Goal: Information Seeking & Learning: Learn about a topic

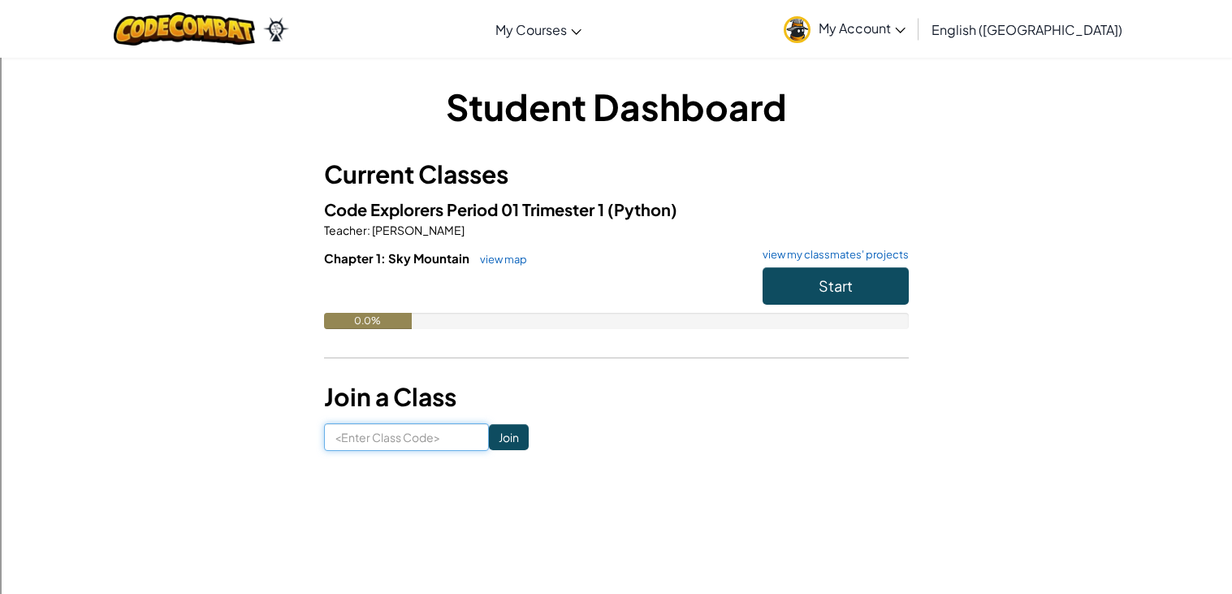
click at [384, 428] on input at bounding box center [406, 437] width 165 height 28
click at [329, 429] on input at bounding box center [406, 437] width 165 height 28
type input "n"
click at [263, 153] on div "Student Dashboard Current Classes Code Explorers Period 01 Trimester 1 (Python)…" at bounding box center [616, 266] width 950 height 370
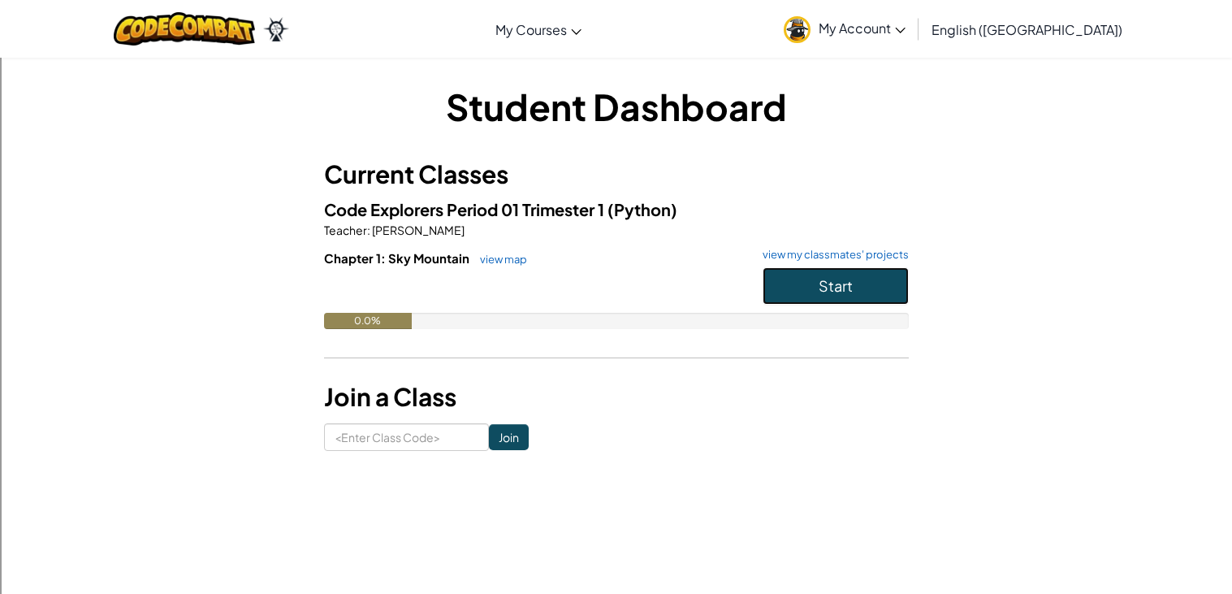
click at [904, 284] on button "Start" at bounding box center [836, 285] width 146 height 37
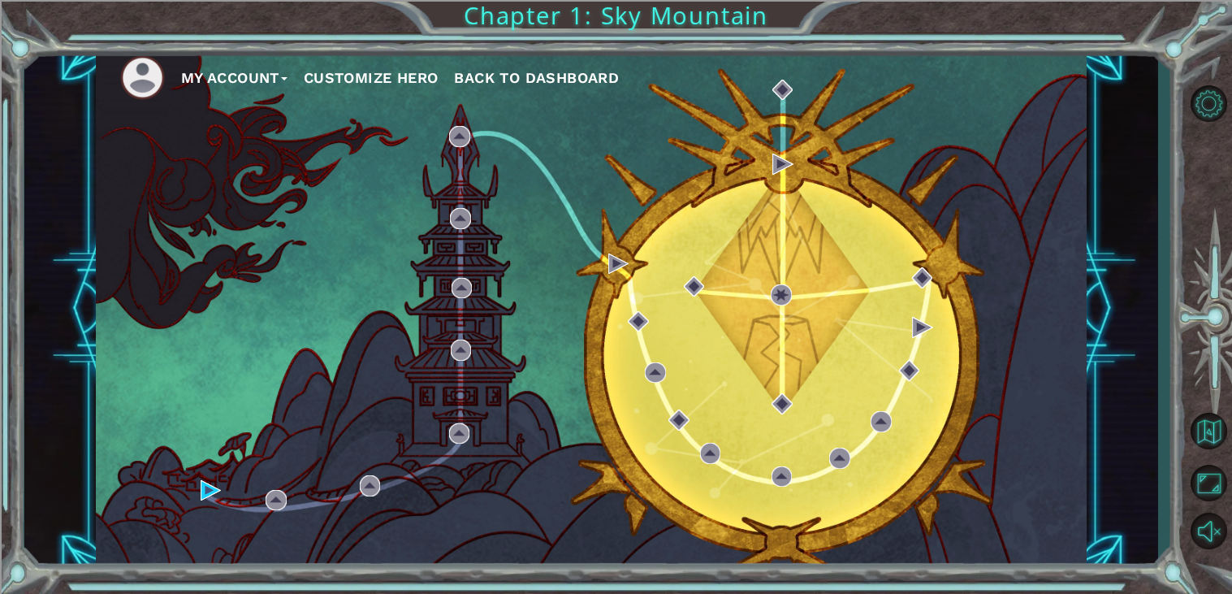
click at [907, 279] on div "My Account Customize Hero Back to Dashboard" at bounding box center [592, 308] width 992 height 522
click at [417, 72] on button "Customize Hero" at bounding box center [371, 78] width 135 height 24
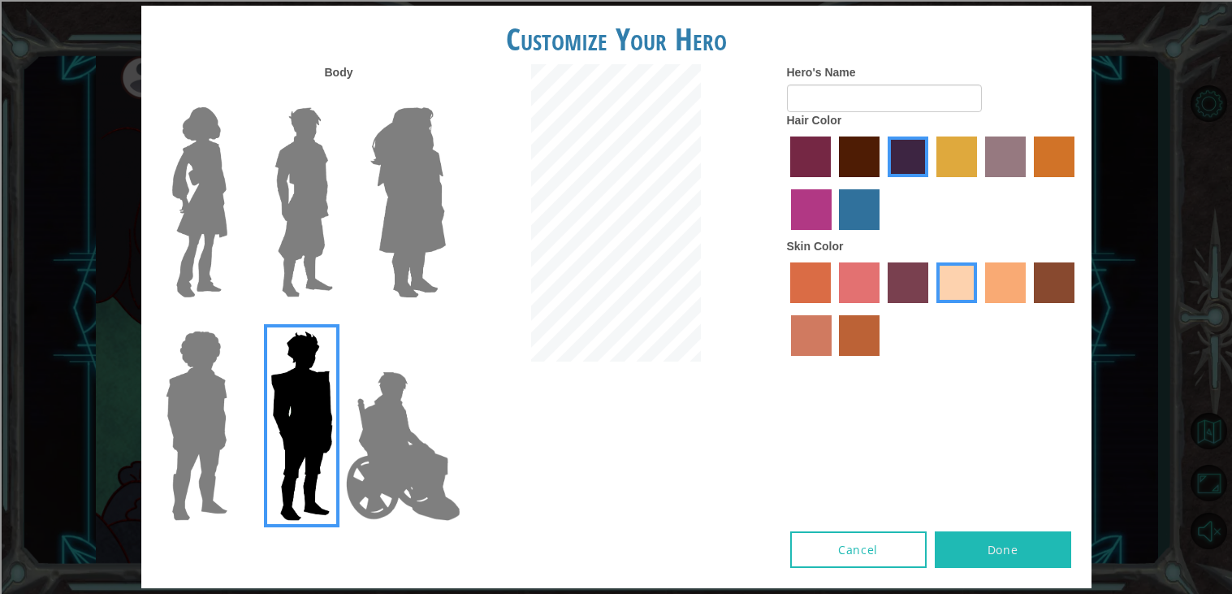
click at [311, 165] on img at bounding box center [304, 202] width 72 height 203
click at [339, 97] on input "Hero Lars" at bounding box center [339, 97] width 0 height 0
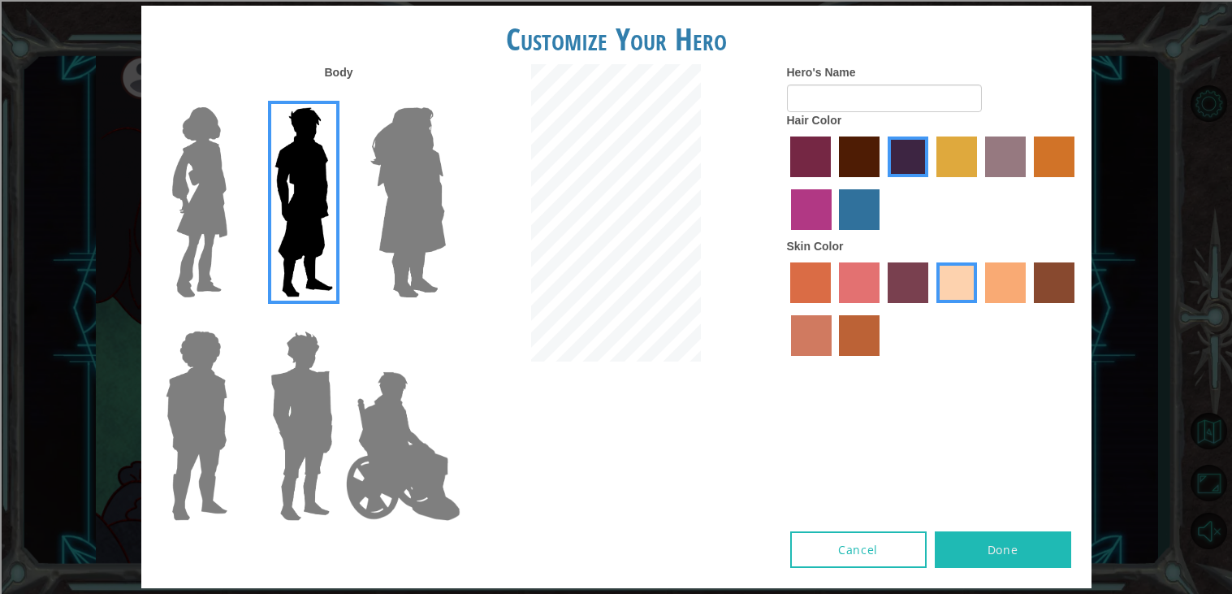
click at [1004, 167] on label "bazaar hair color" at bounding box center [1005, 156] width 41 height 41
click at [979, 183] on input "bazaar hair color" at bounding box center [979, 183] width 0 height 0
click at [925, 151] on label "hot purple hair color" at bounding box center [908, 156] width 41 height 41
click at [882, 183] on input "hot purple hair color" at bounding box center [882, 183] width 0 height 0
click at [952, 158] on label "tulip tree hair color" at bounding box center [956, 156] width 41 height 41
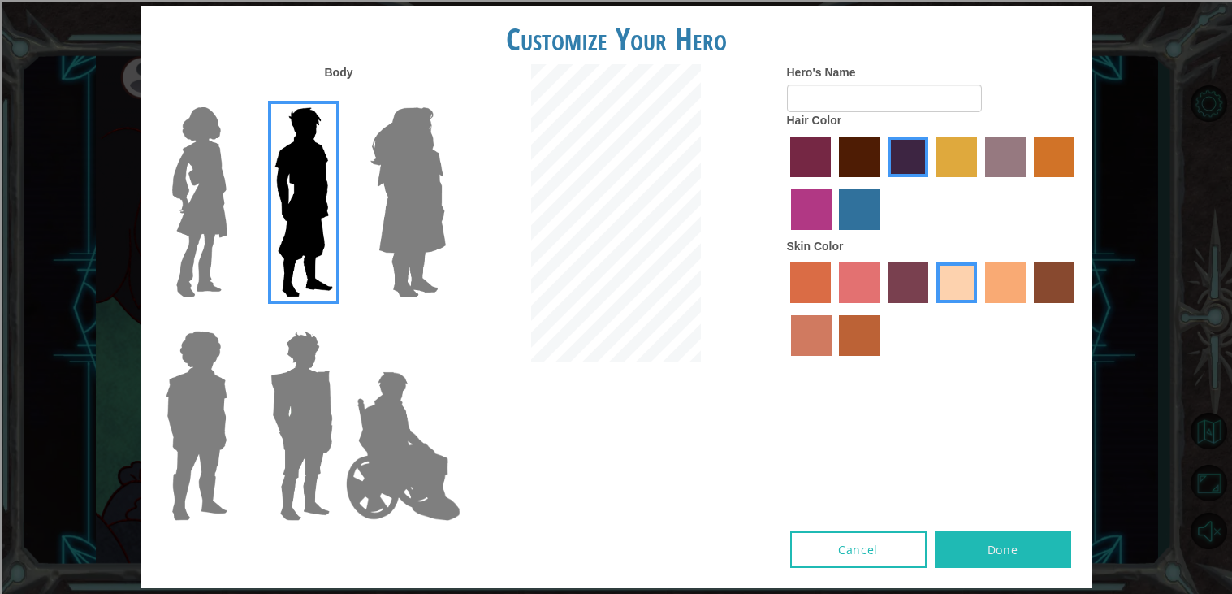
click at [931, 183] on input "tulip tree hair color" at bounding box center [931, 183] width 0 height 0
click at [1054, 140] on label "gold drop hair color" at bounding box center [1054, 156] width 41 height 41
click at [1028, 183] on input "gold drop hair color" at bounding box center [1028, 183] width 0 height 0
click at [963, 152] on label "tulip tree hair color" at bounding box center [956, 156] width 41 height 41
click at [931, 183] on input "tulip tree hair color" at bounding box center [931, 183] width 0 height 0
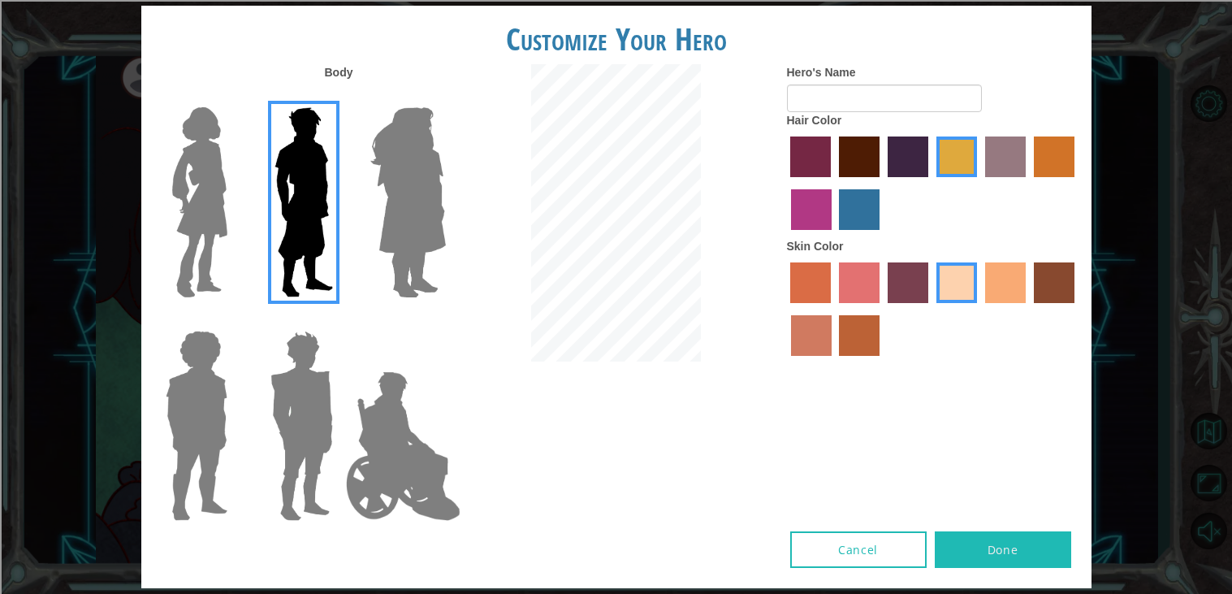
click at [1012, 279] on label "tacao skin color" at bounding box center [1005, 282] width 41 height 41
click at [979, 309] on input "tacao skin color" at bounding box center [979, 309] width 0 height 0
click at [841, 94] on input "Hero's Name" at bounding box center [884, 98] width 195 height 28
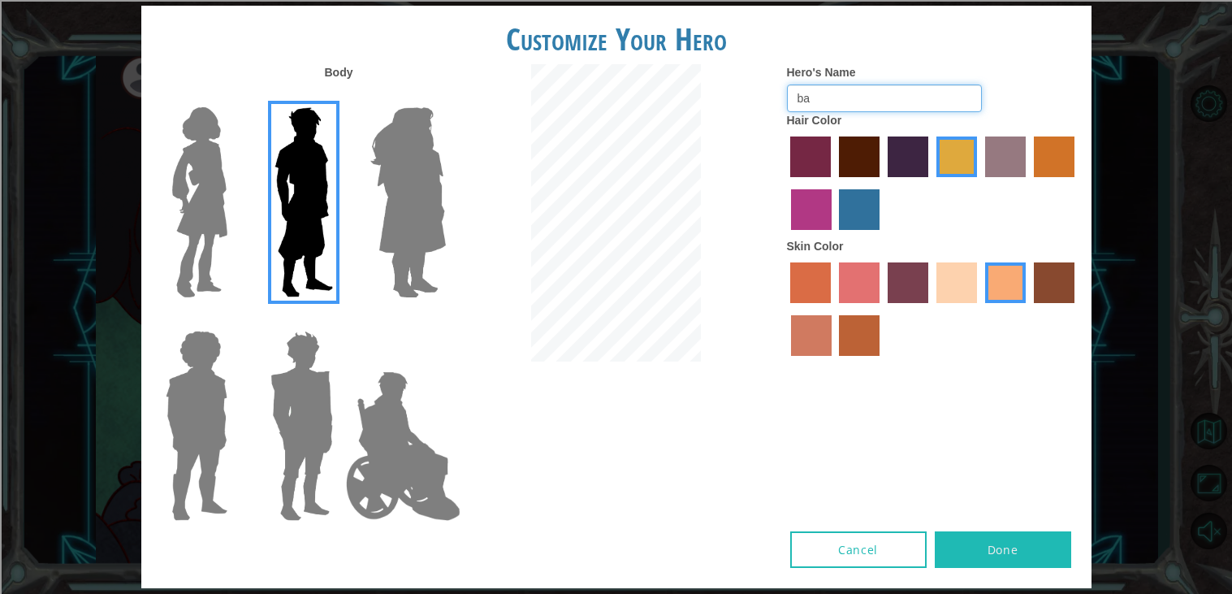
type input "b"
type input "[PERSON_NAME]"
click at [1023, 537] on button "Done" at bounding box center [1003, 549] width 136 height 37
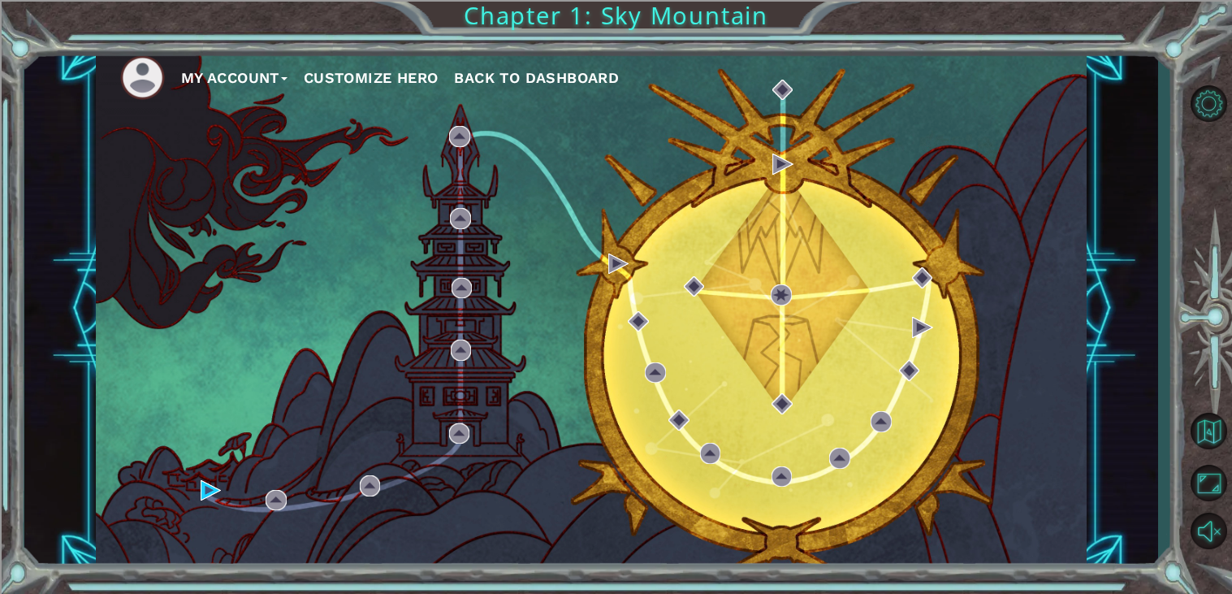
click at [386, 64] on ul "My Account Customize Hero Back to Dashboard" at bounding box center [603, 77] width 967 height 45
click at [388, 81] on button "Customize Hero" at bounding box center [371, 78] width 135 height 24
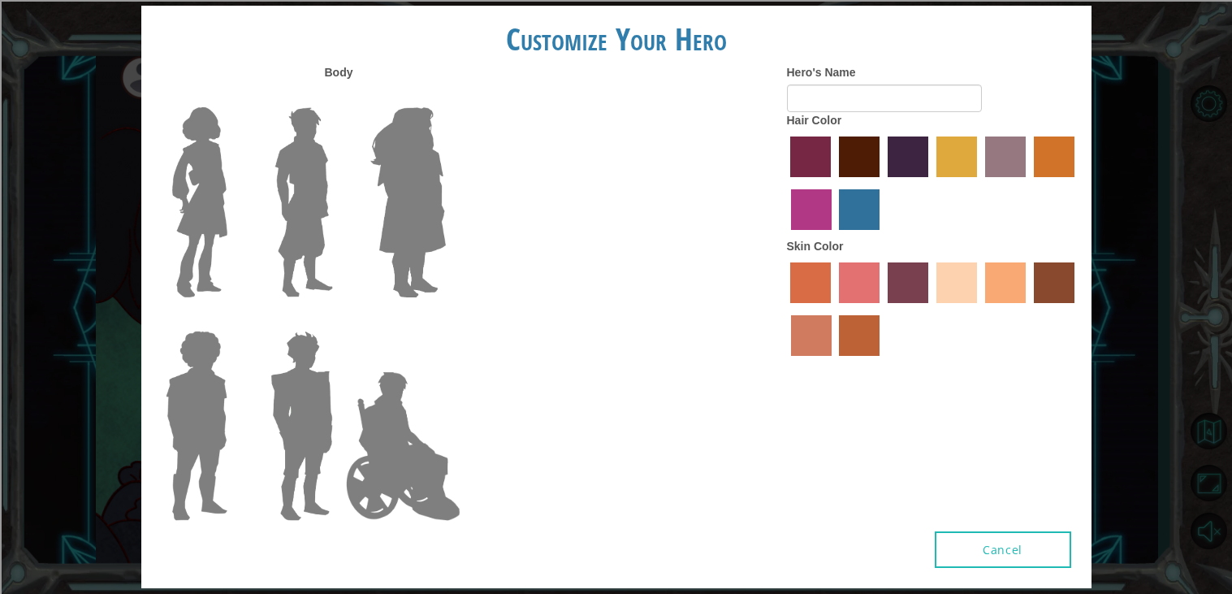
type input "[PERSON_NAME]"
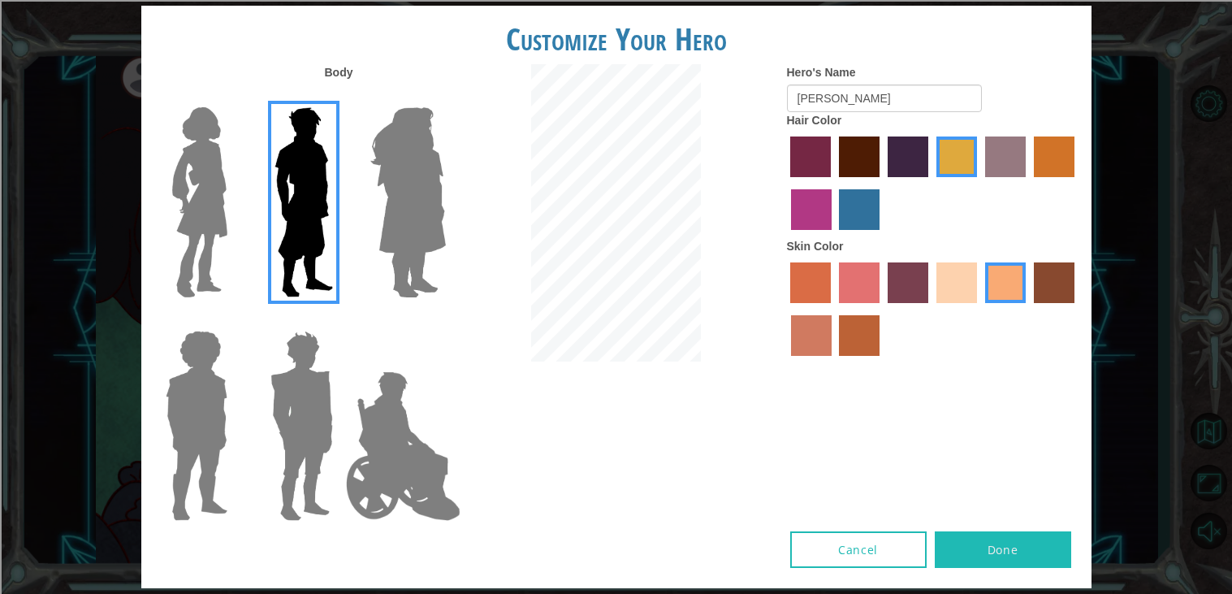
click at [196, 398] on img at bounding box center [196, 425] width 75 height 203
click at [234, 320] on input "Hero Steven" at bounding box center [234, 320] width 0 height 0
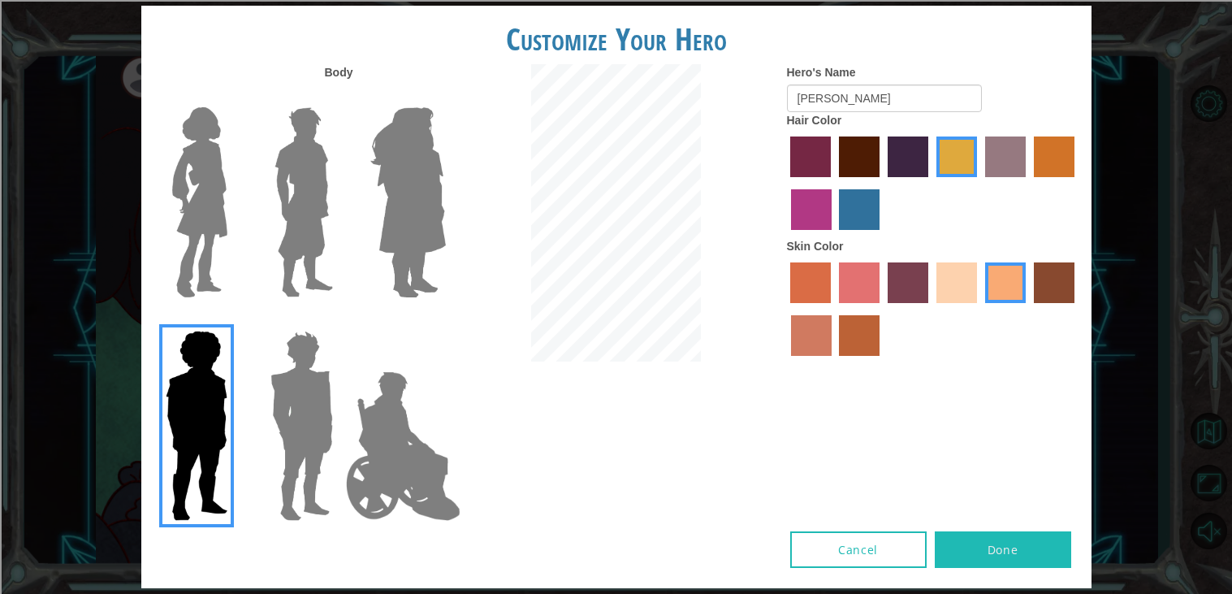
click at [315, 175] on img at bounding box center [304, 202] width 72 height 203
click at [339, 97] on input "Hero Lars" at bounding box center [339, 97] width 0 height 0
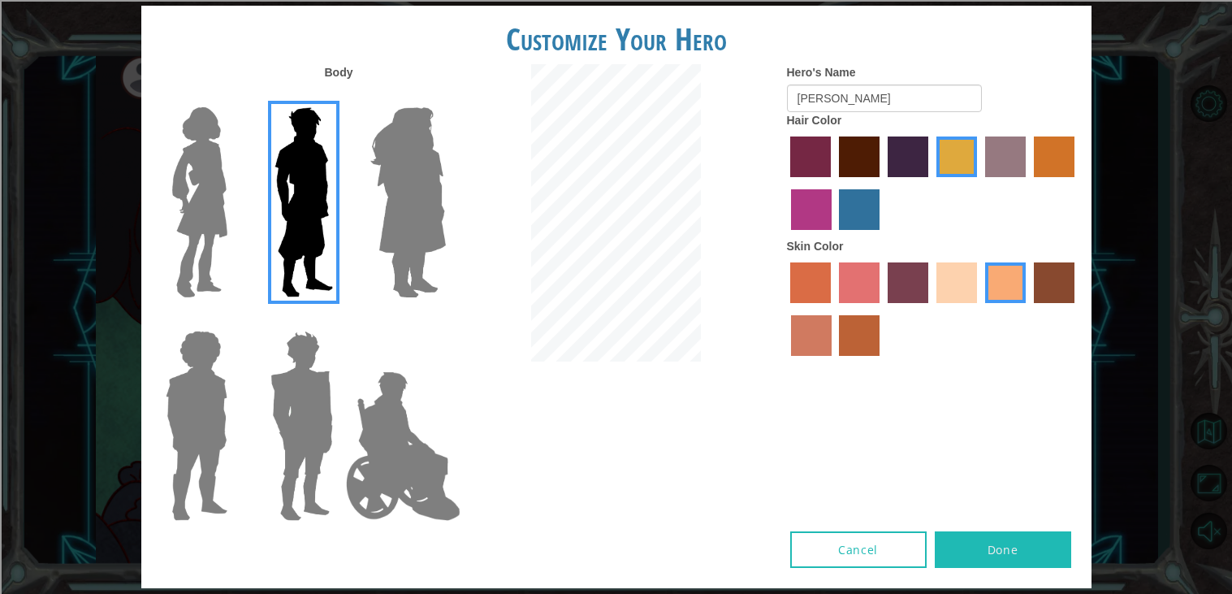
click at [992, 536] on button "Done" at bounding box center [1003, 549] width 136 height 37
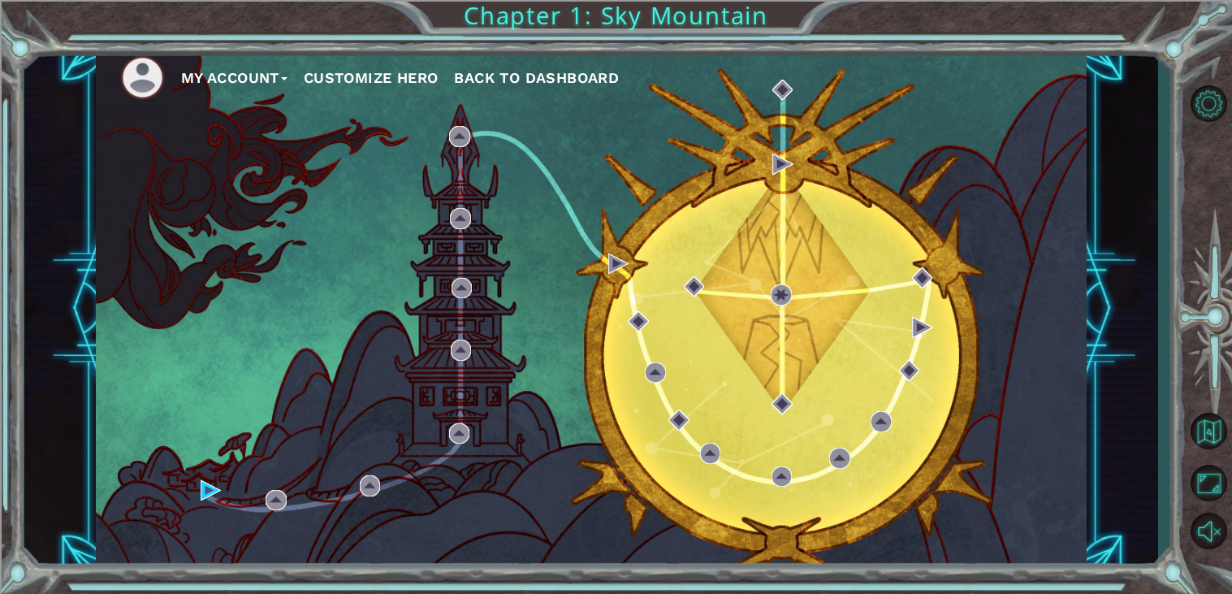
click at [304, 66] on button "Customize Hero" at bounding box center [371, 78] width 135 height 24
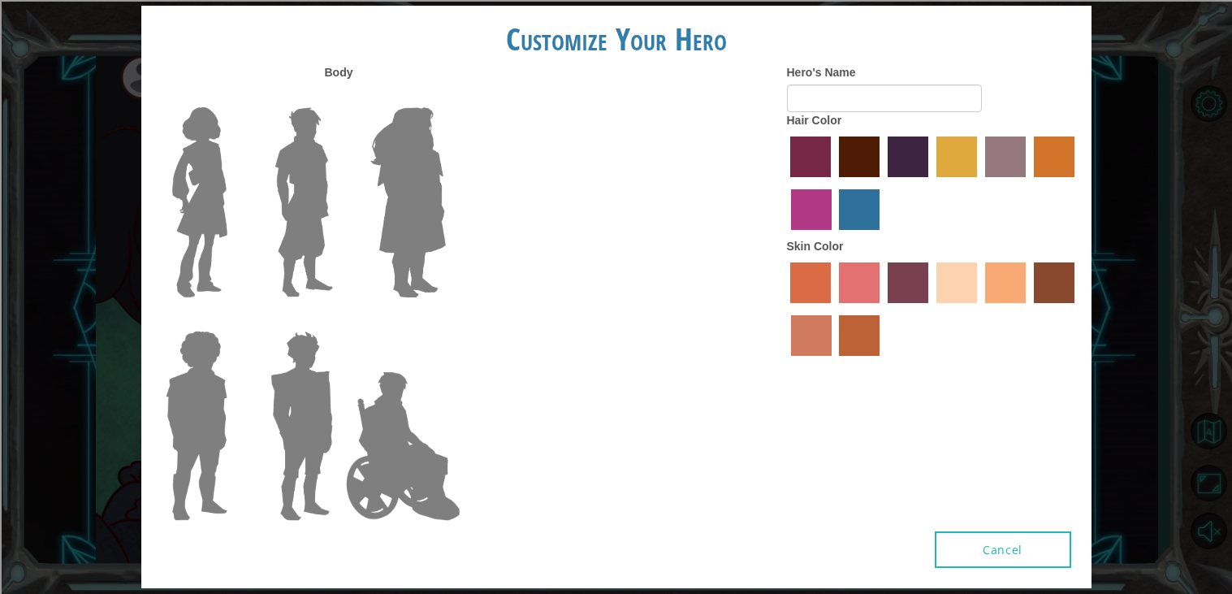
type input "[PERSON_NAME]"
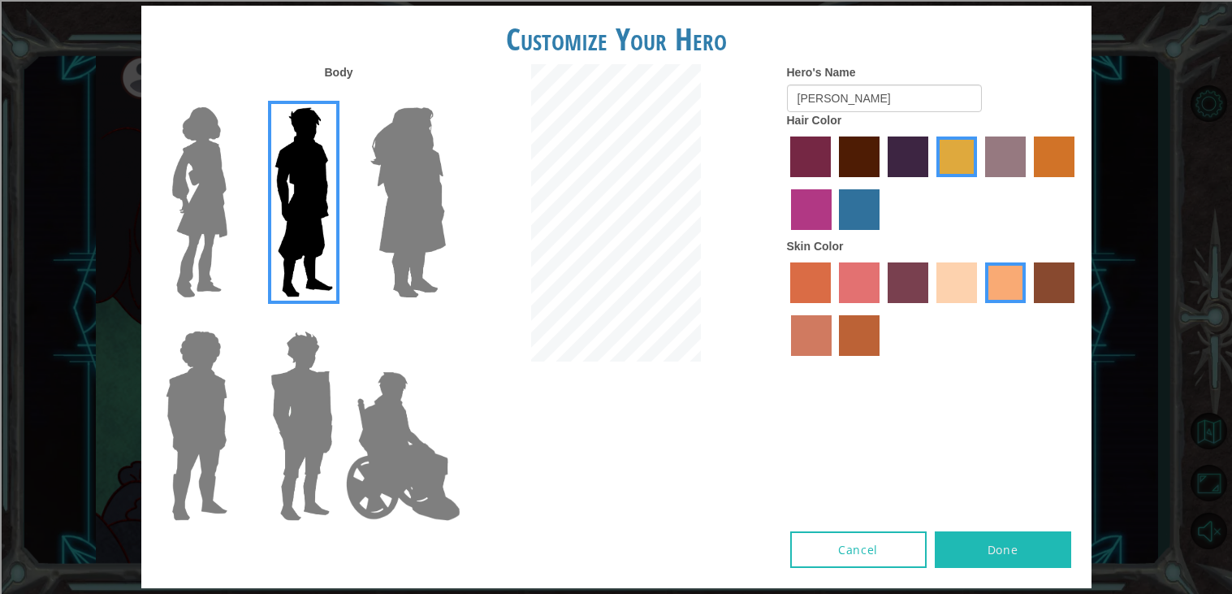
click at [962, 546] on button "Done" at bounding box center [1003, 549] width 136 height 37
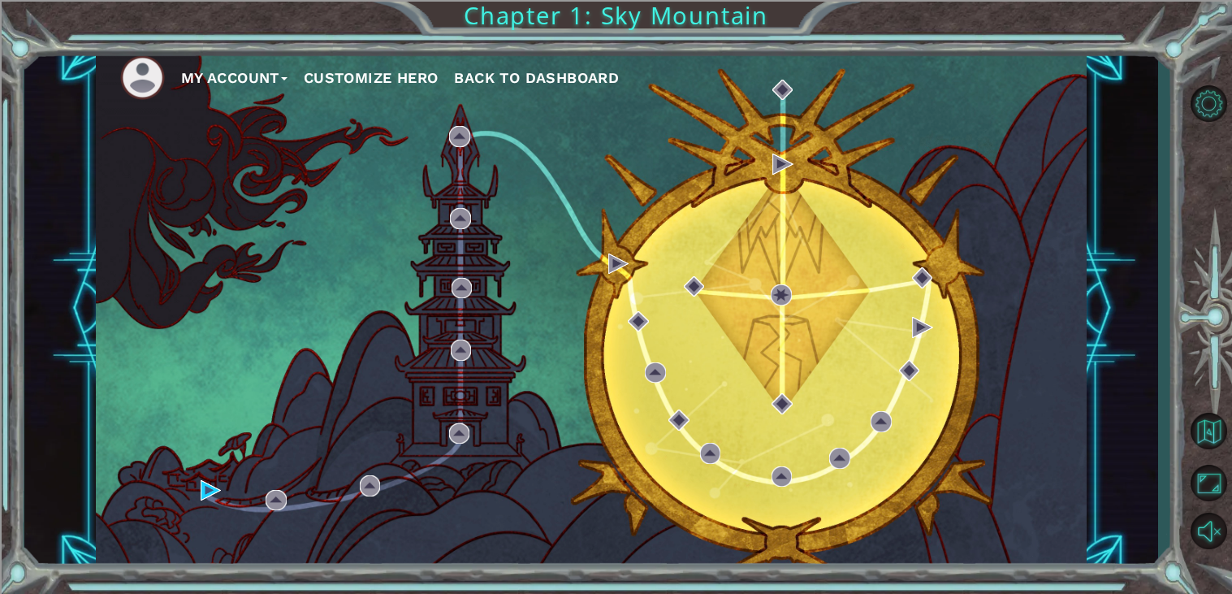
click at [374, 267] on div "My Account Customize Hero Back to Dashboard" at bounding box center [592, 308] width 992 height 522
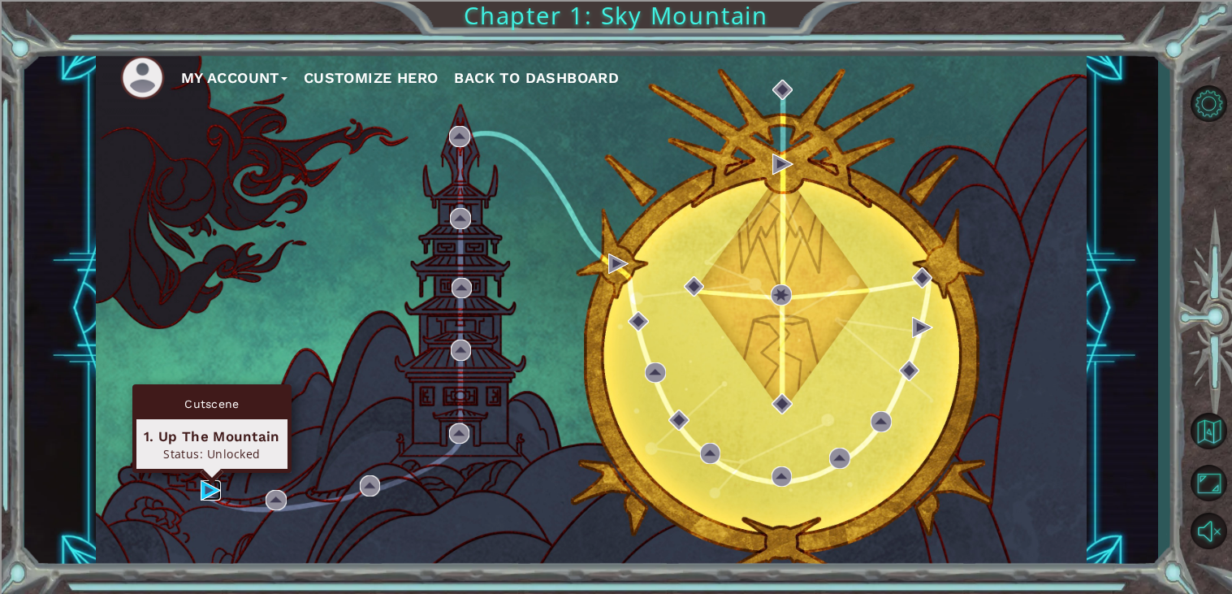
click at [210, 486] on img at bounding box center [211, 490] width 21 height 21
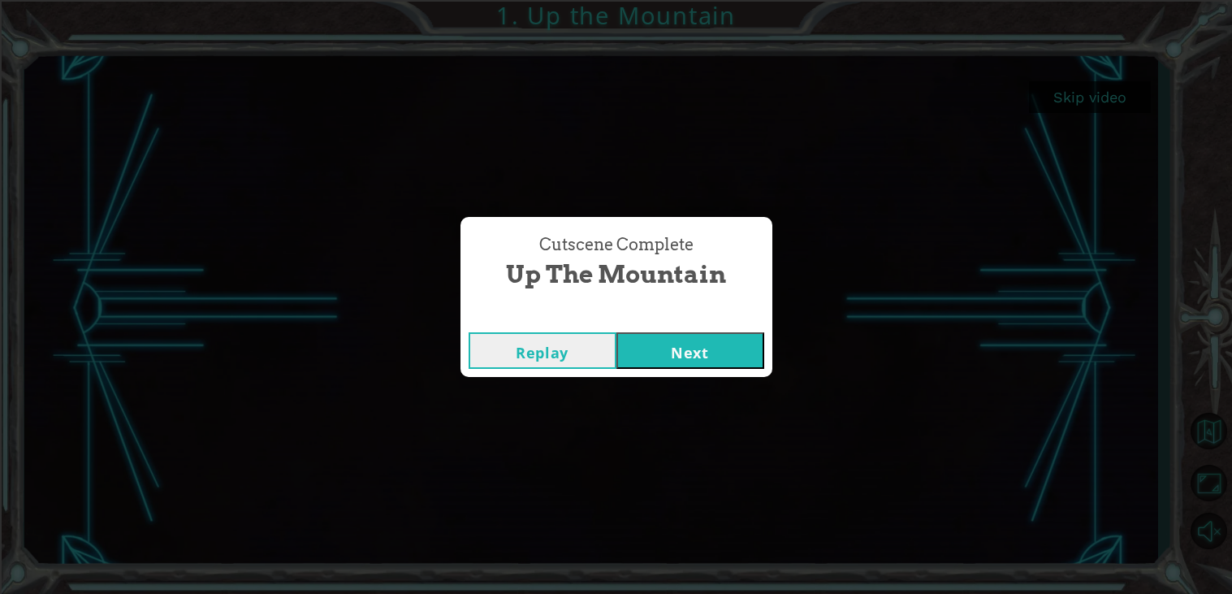
click at [680, 347] on button "Next" at bounding box center [690, 350] width 148 height 37
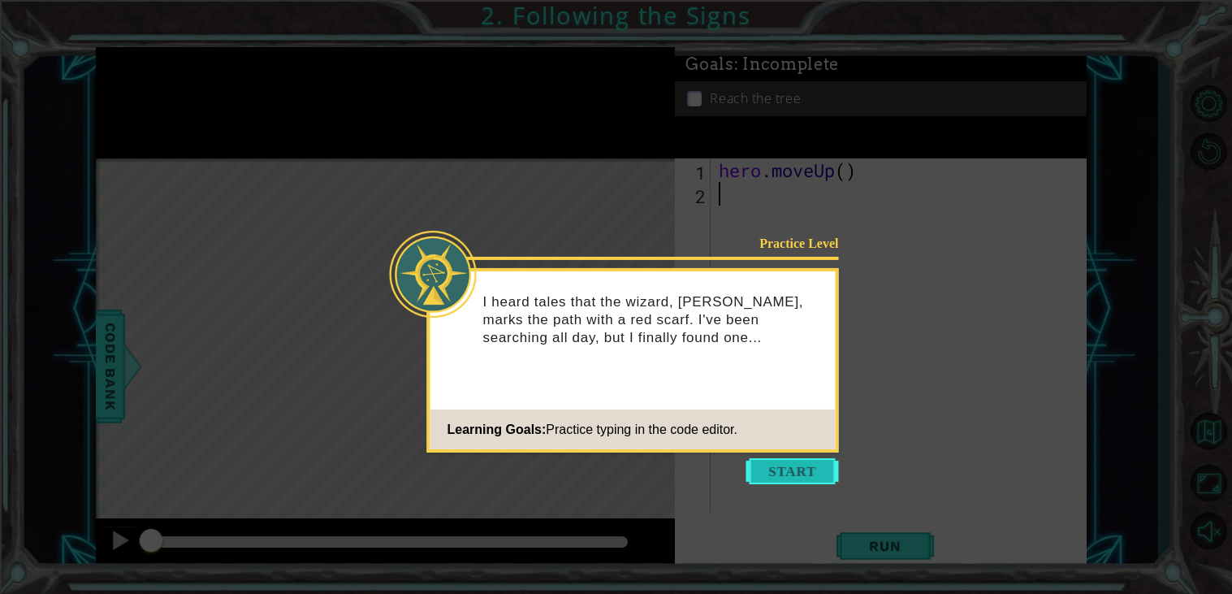
click at [783, 468] on button "Start" at bounding box center [792, 471] width 93 height 26
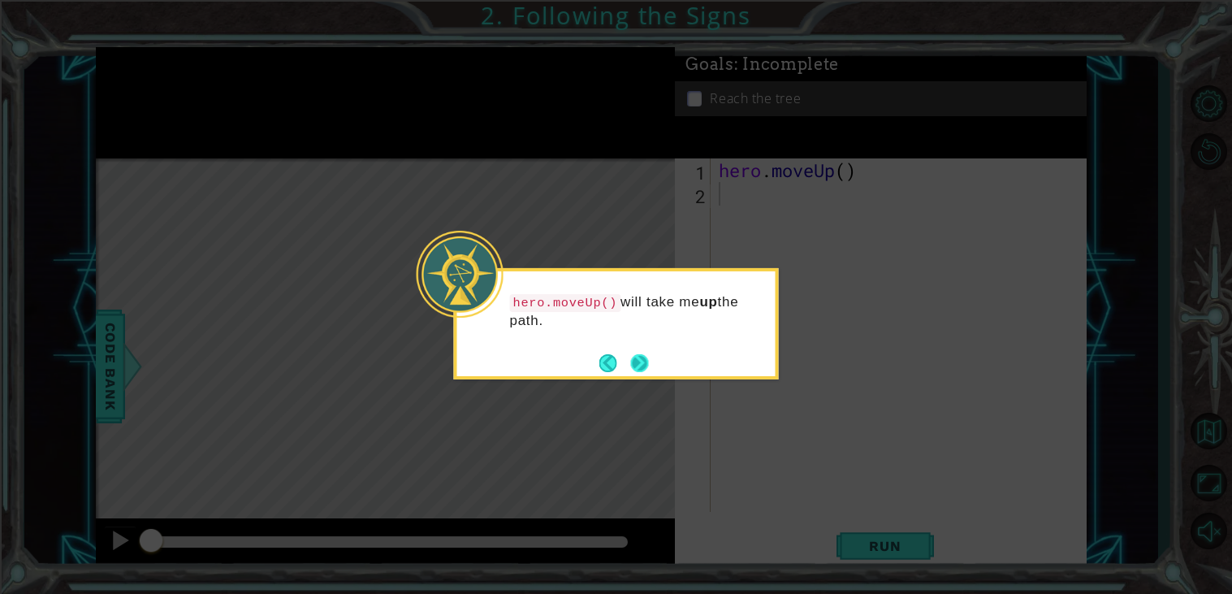
click at [647, 361] on button "Next" at bounding box center [639, 363] width 18 height 18
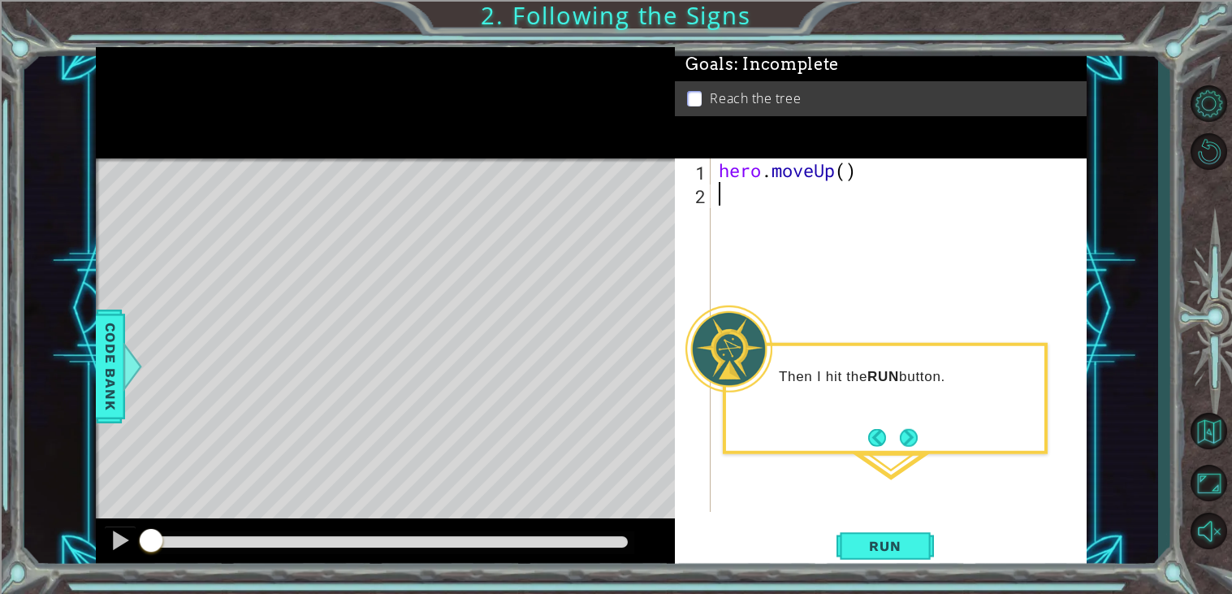
click at [756, 198] on div "hero . moveUp ( )" at bounding box center [902, 358] width 375 height 400
type textarea "hero.moveUp()"
click at [880, 555] on button "Run" at bounding box center [884, 545] width 97 height 41
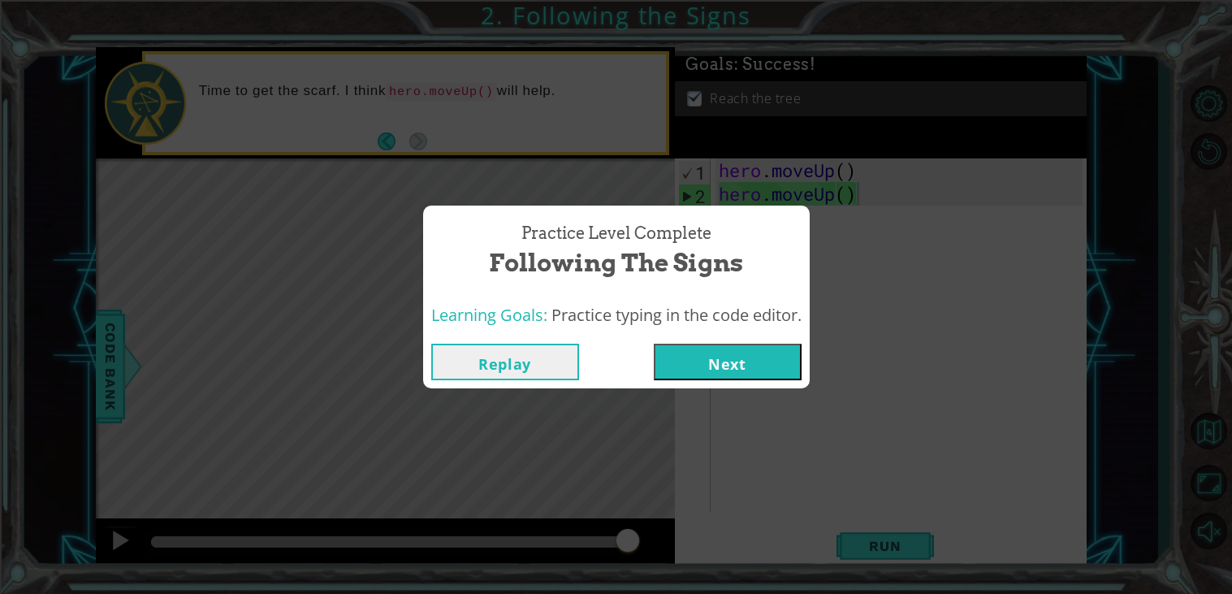
click at [689, 351] on button "Next" at bounding box center [728, 362] width 148 height 37
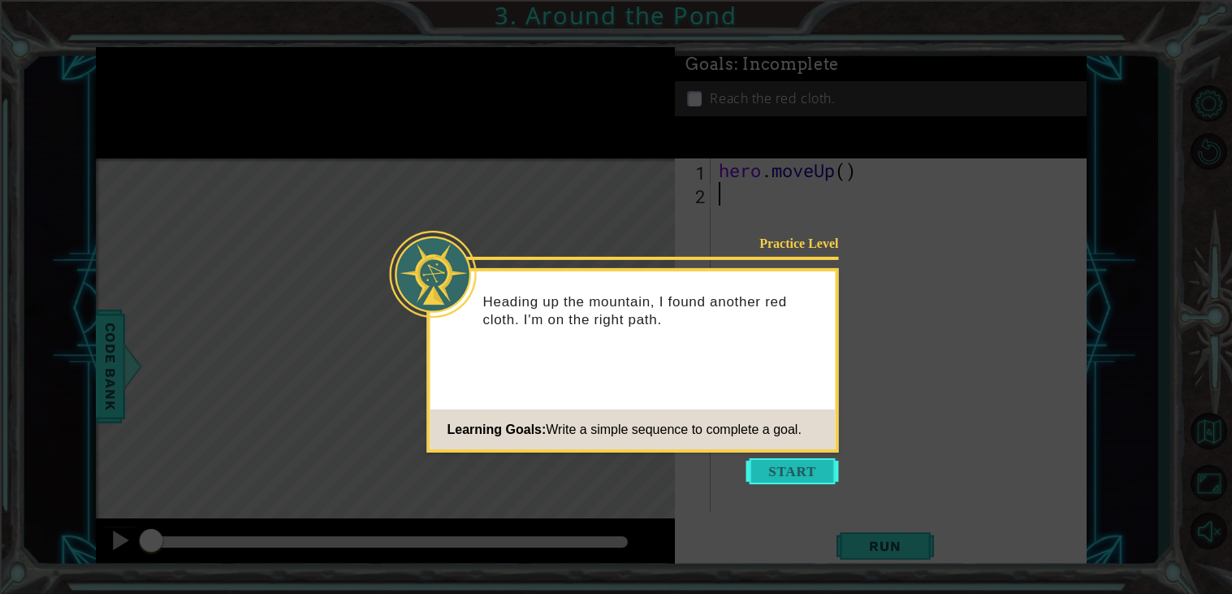
click at [805, 465] on button "Start" at bounding box center [792, 471] width 93 height 26
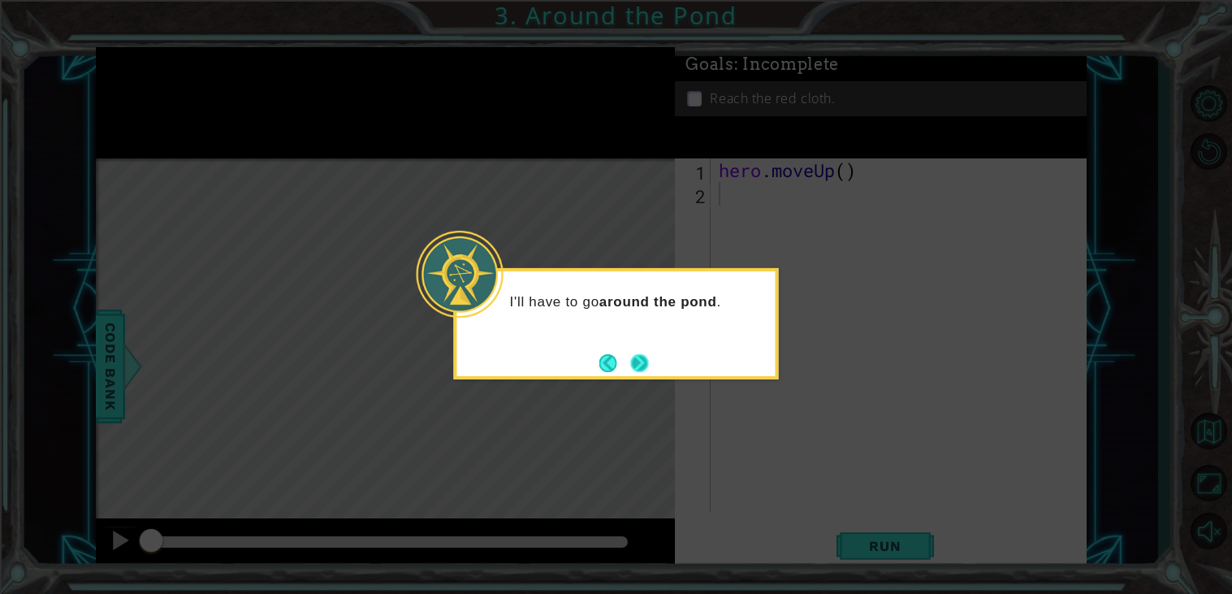
click at [637, 358] on button "Next" at bounding box center [639, 362] width 19 height 19
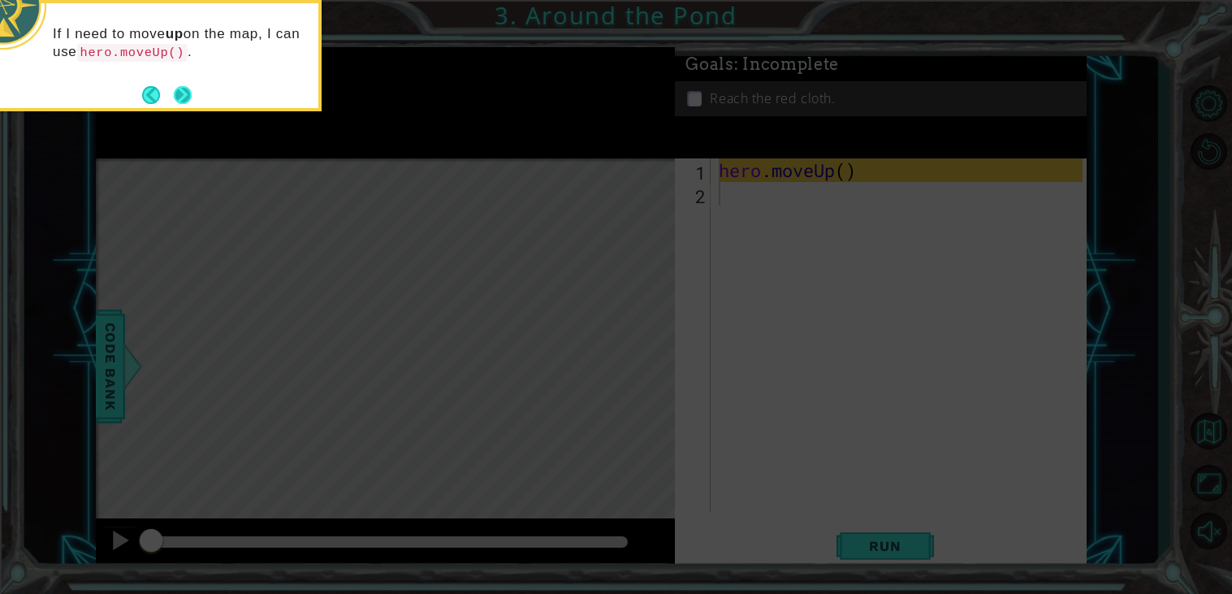
click at [184, 88] on button "Next" at bounding box center [183, 95] width 18 height 18
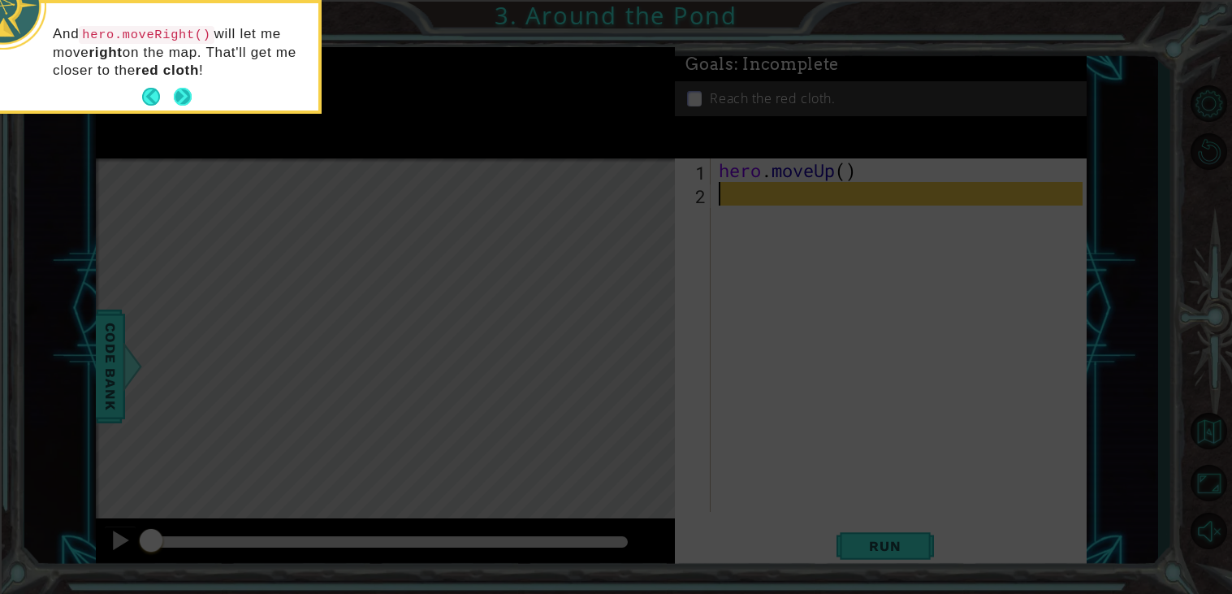
click at [184, 94] on button "Next" at bounding box center [183, 97] width 18 height 18
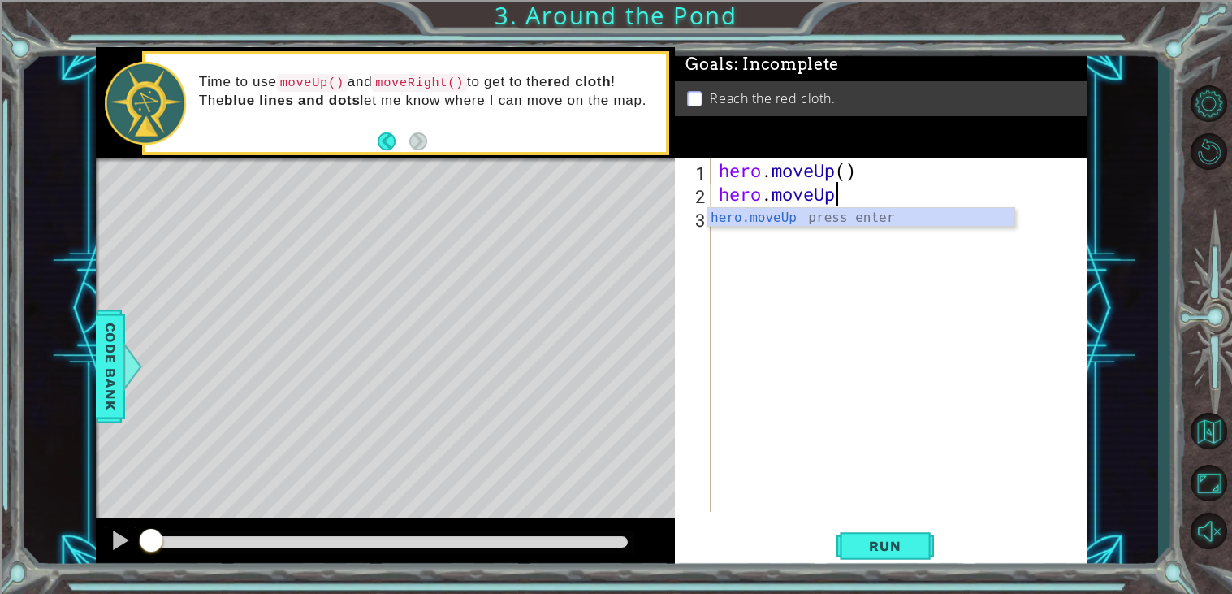
scroll to position [0, 4]
type textarea "hero.moveUp()"
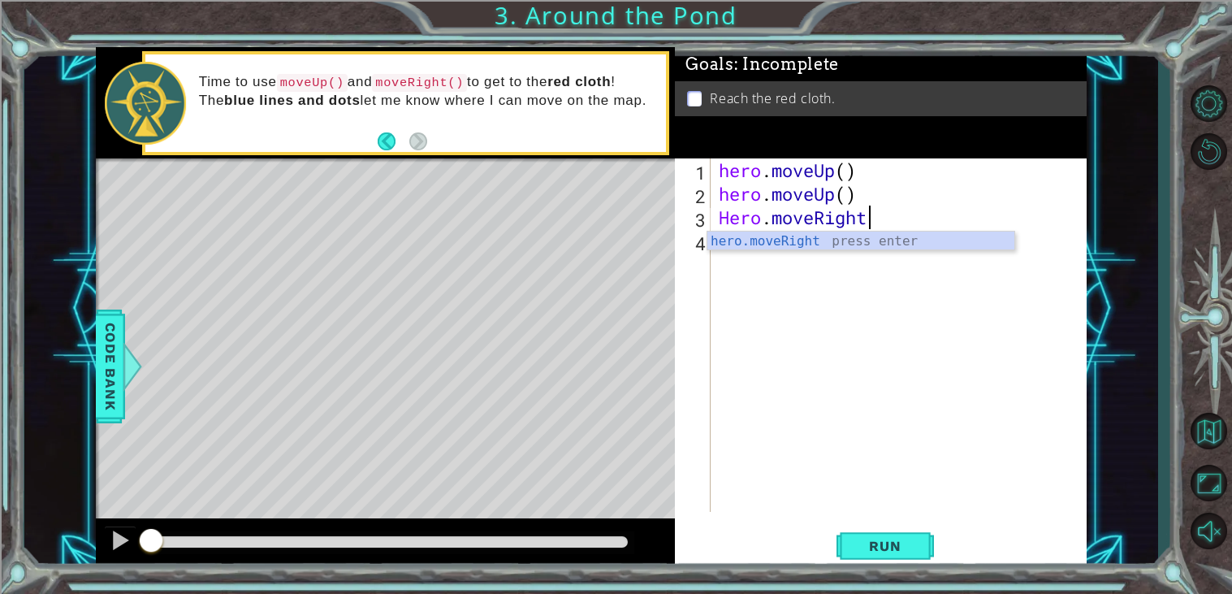
scroll to position [0, 6]
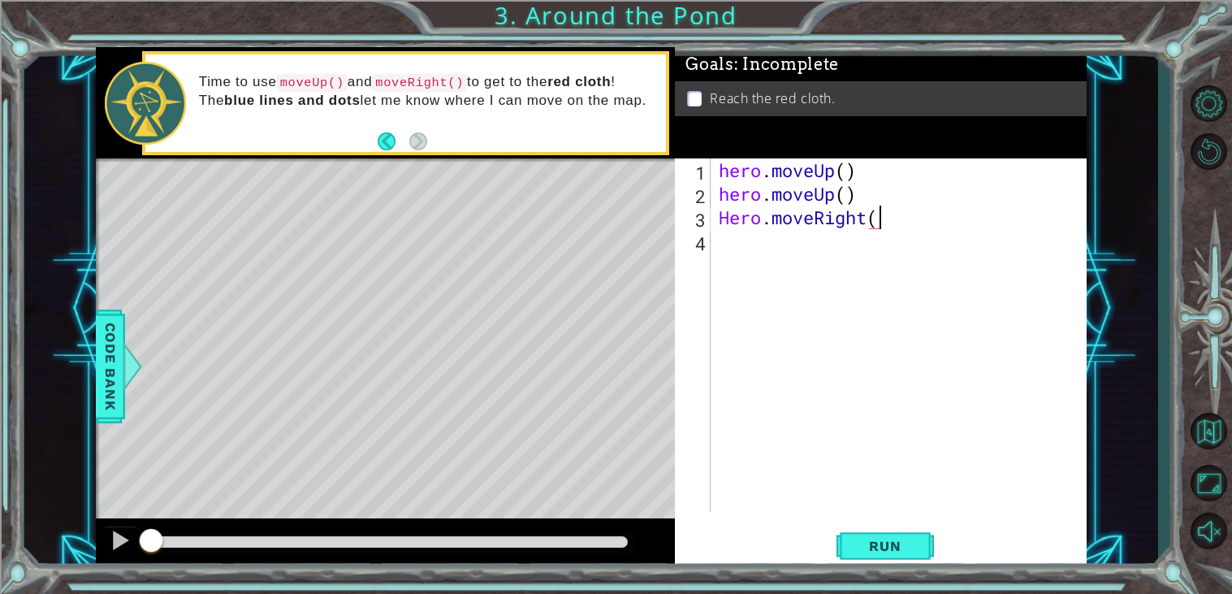
type textarea "Hero.moveRight()"
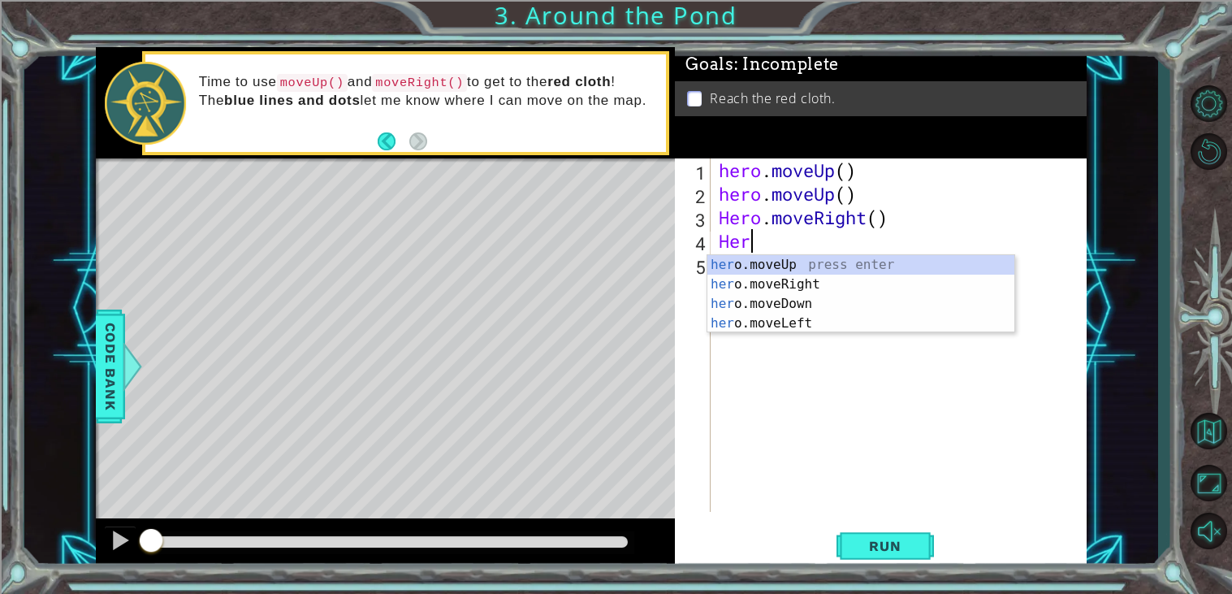
scroll to position [0, 0]
type textarea "H"
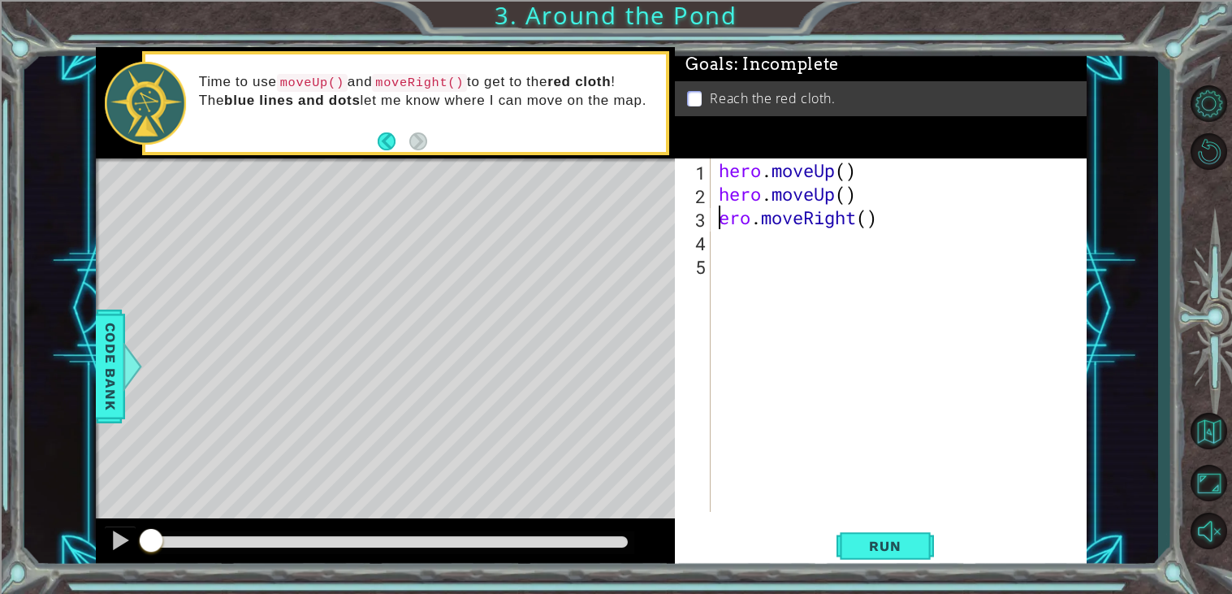
type textarea "hero.moveRight()"
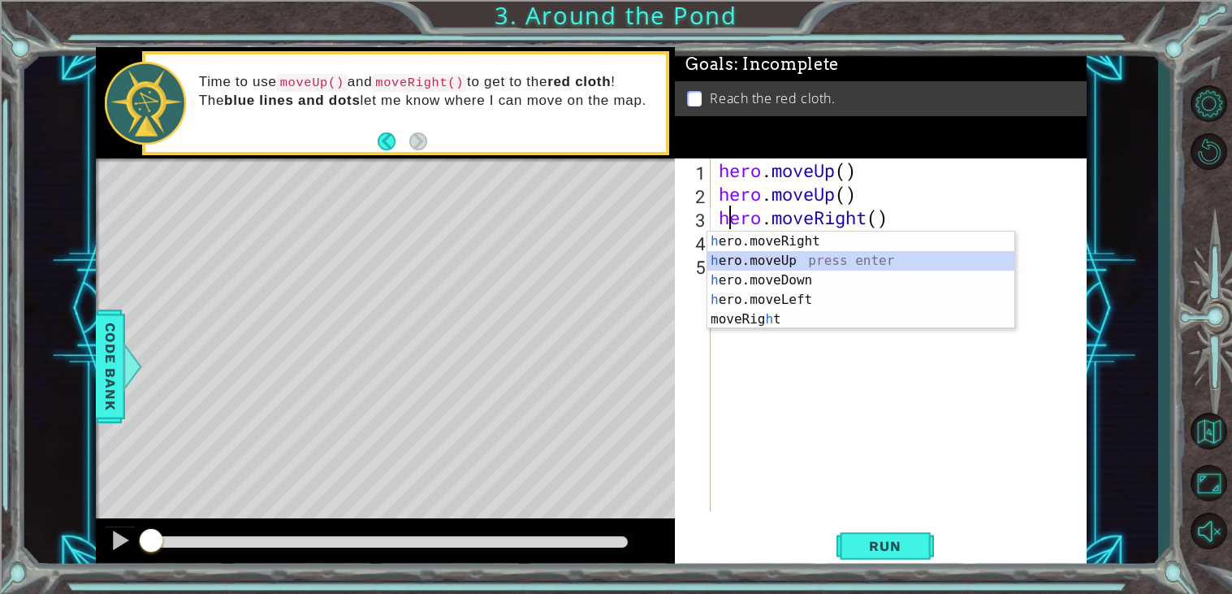
click at [950, 369] on div "hero . moveUp ( ) hero . moveUp ( ) hero . moveRight ( )" at bounding box center [902, 358] width 375 height 400
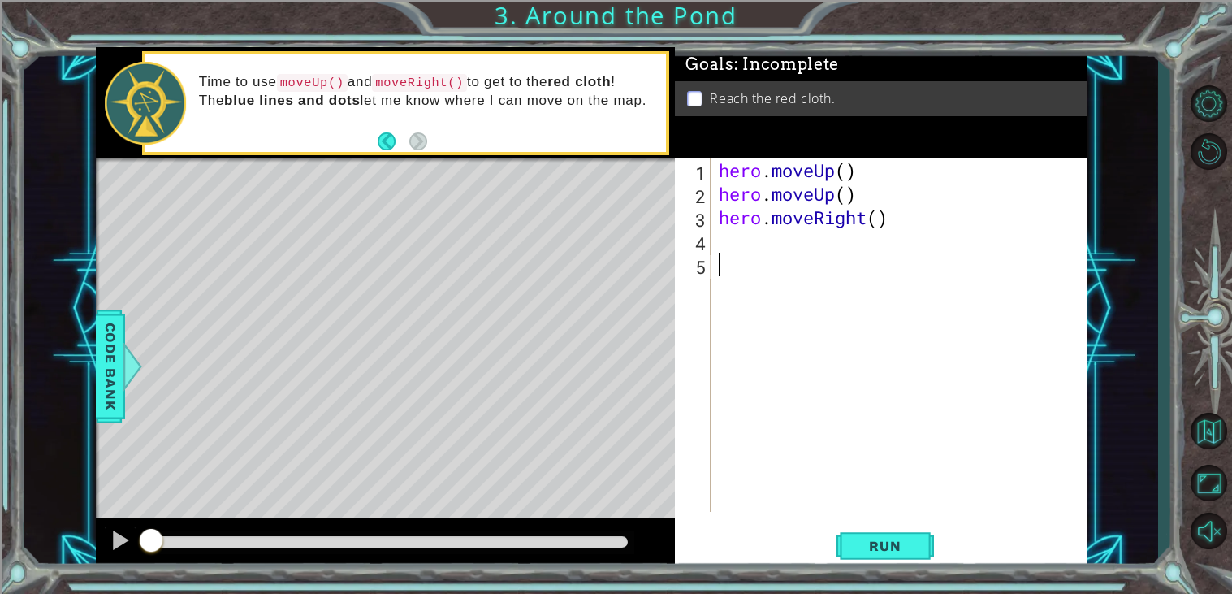
scroll to position [0, 0]
click at [735, 239] on div "hero . moveUp ( ) hero . moveUp ( ) hero . moveRight ( )" at bounding box center [902, 358] width 375 height 400
type textarea "hero.moveUp()"
click at [870, 561] on button "Run" at bounding box center [884, 545] width 97 height 41
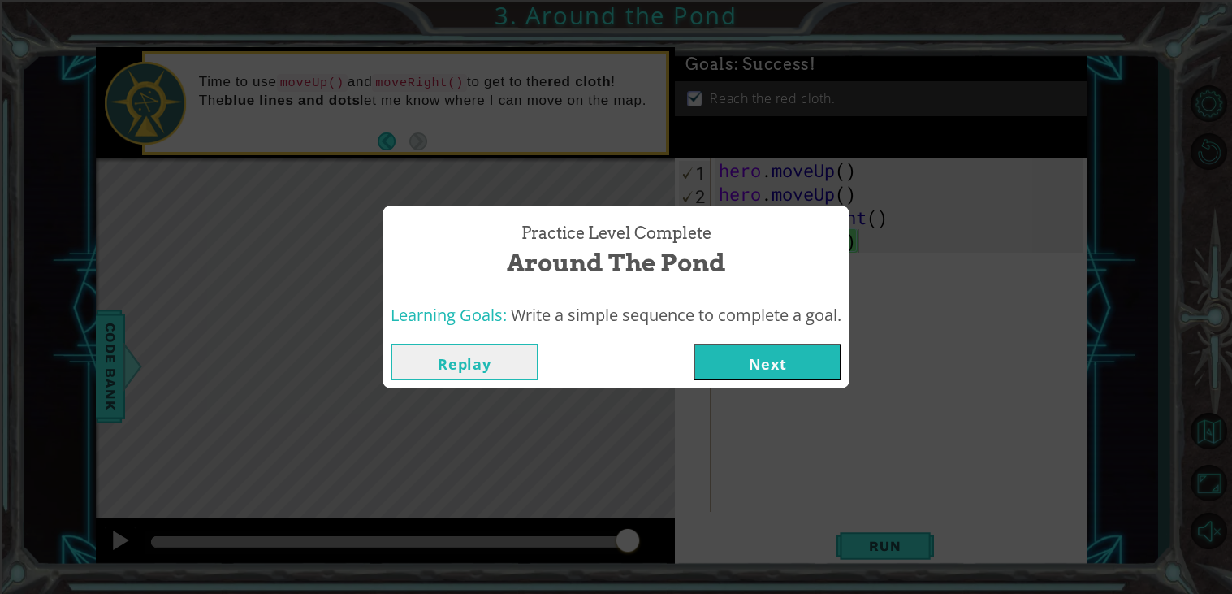
click at [757, 357] on button "Next" at bounding box center [768, 362] width 148 height 37
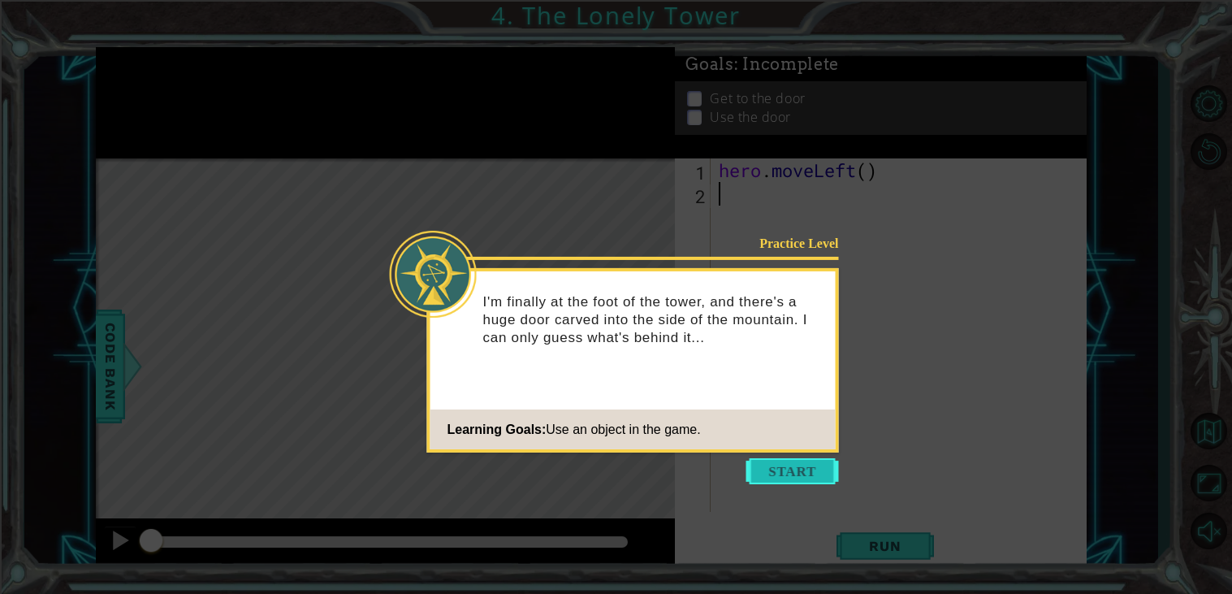
click at [771, 468] on button "Start" at bounding box center [792, 471] width 93 height 26
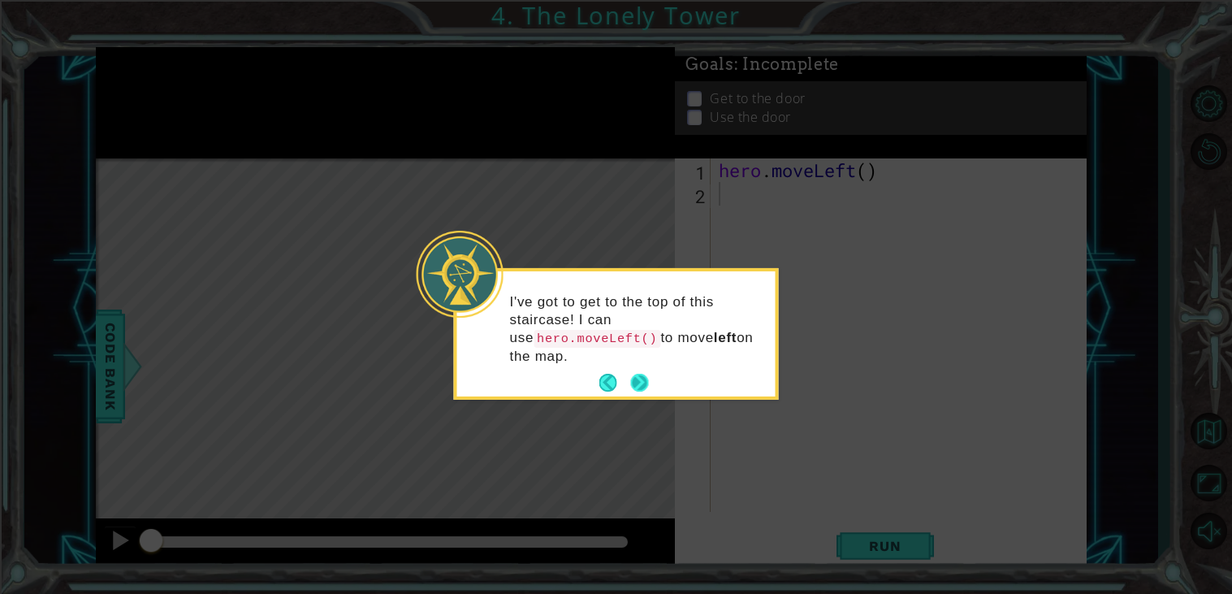
click at [642, 381] on button "Next" at bounding box center [639, 383] width 18 height 18
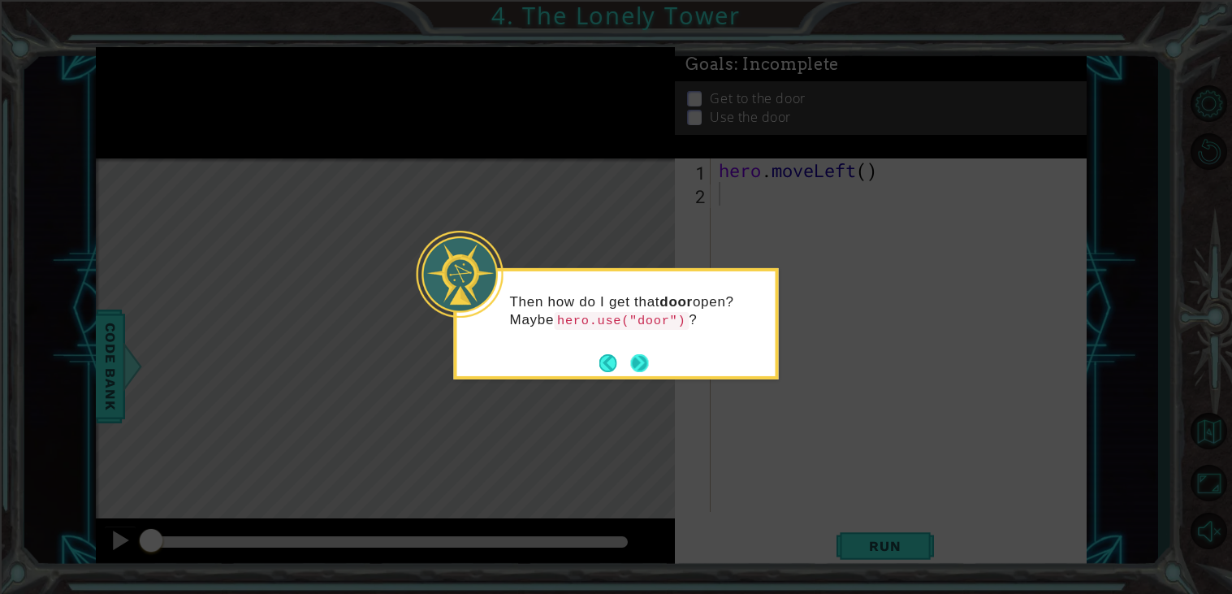
click at [639, 355] on button "Next" at bounding box center [639, 362] width 18 height 18
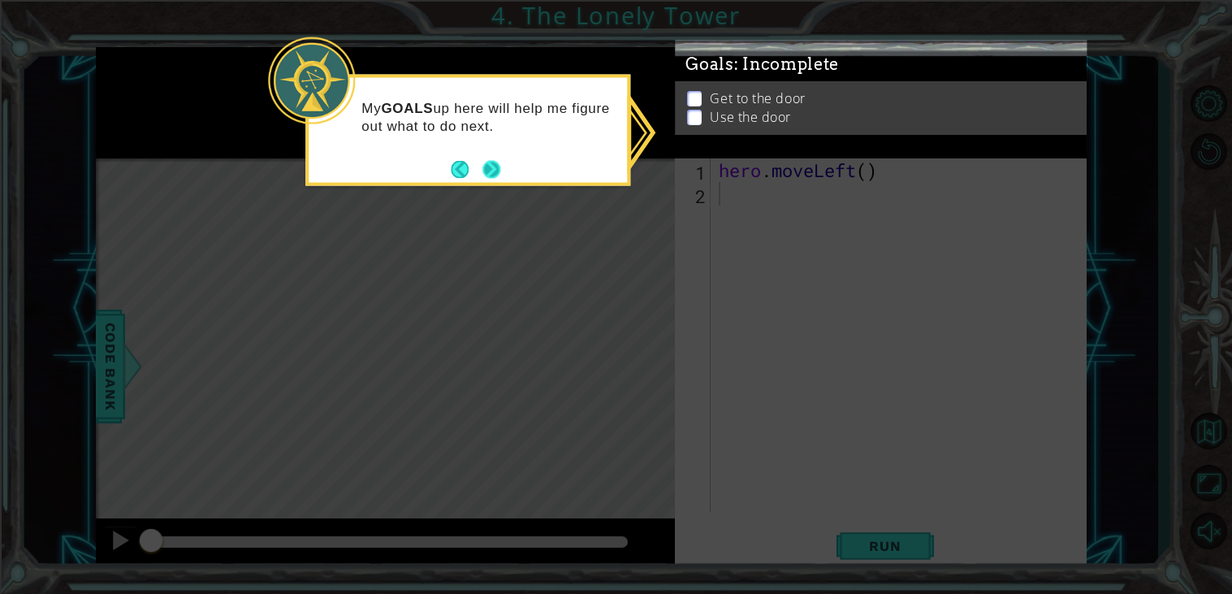
click at [490, 162] on button "Next" at bounding box center [491, 169] width 19 height 19
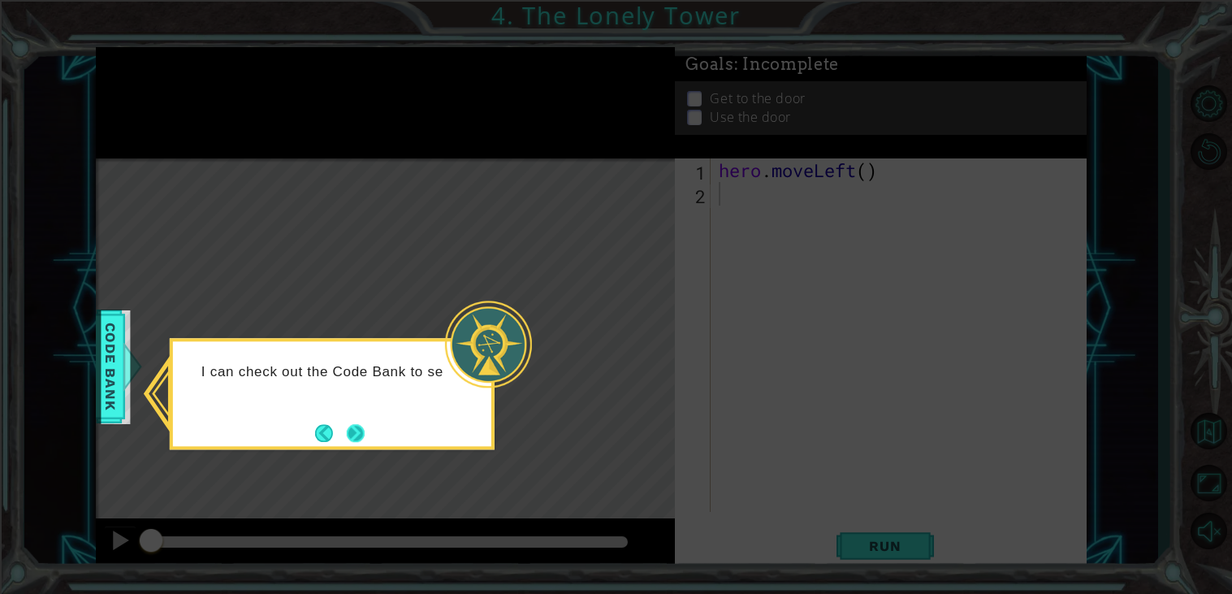
click at [359, 429] on button "Next" at bounding box center [356, 433] width 18 height 18
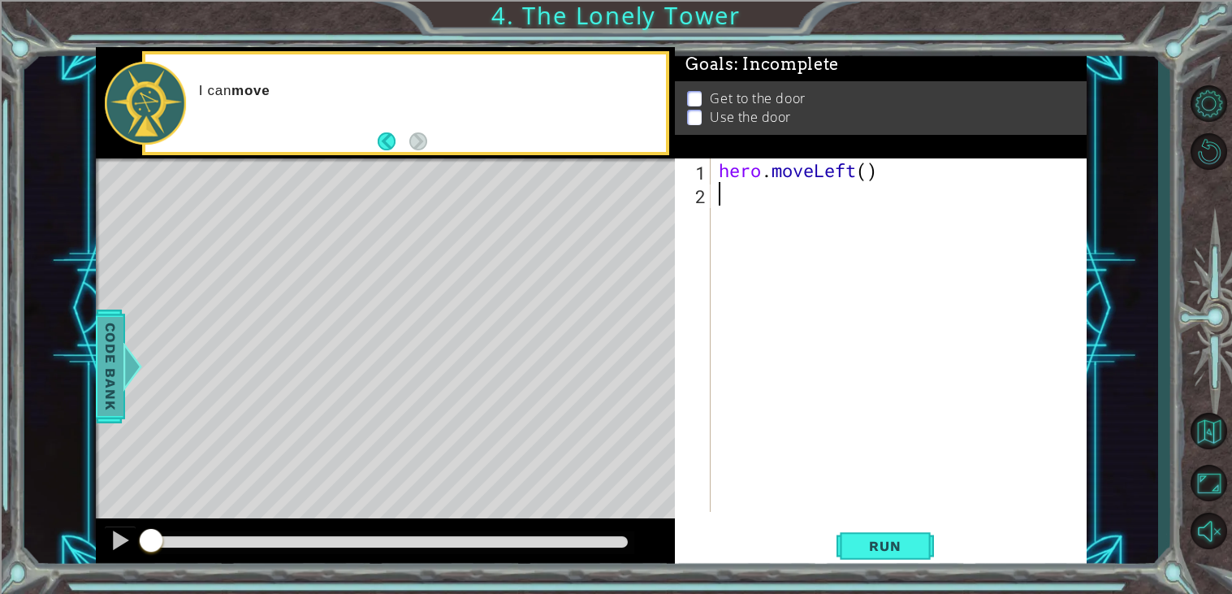
click at [110, 354] on span "Code Bank" at bounding box center [101, 366] width 26 height 99
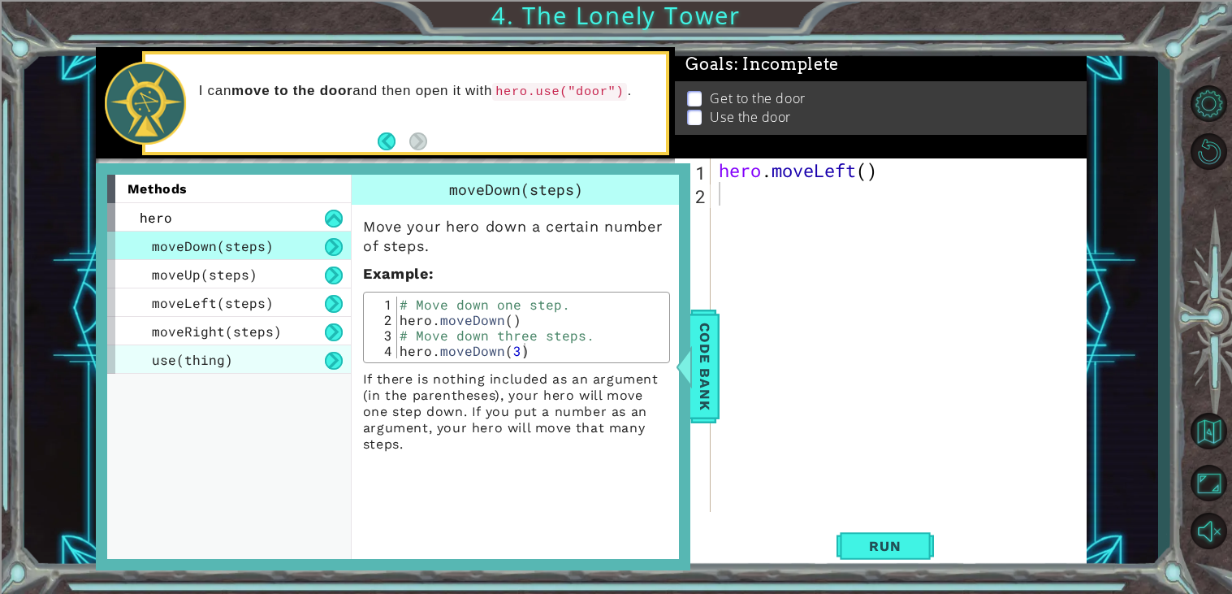
click at [284, 363] on div "use(thing)" at bounding box center [229, 359] width 244 height 28
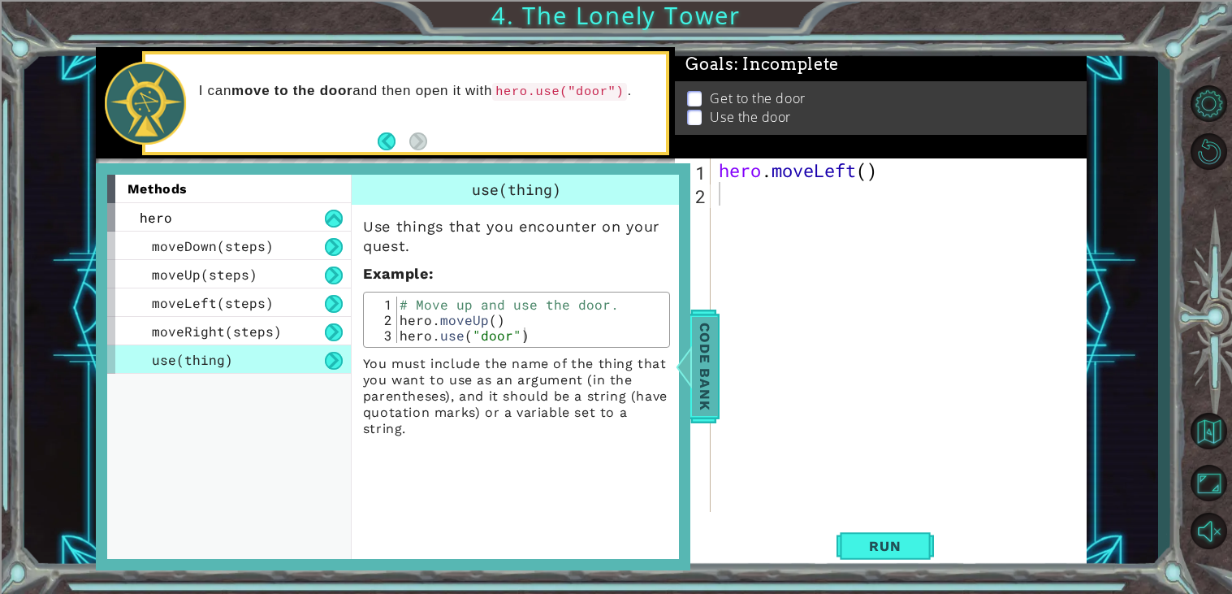
click at [701, 356] on span "Code Bank" at bounding box center [698, 366] width 26 height 99
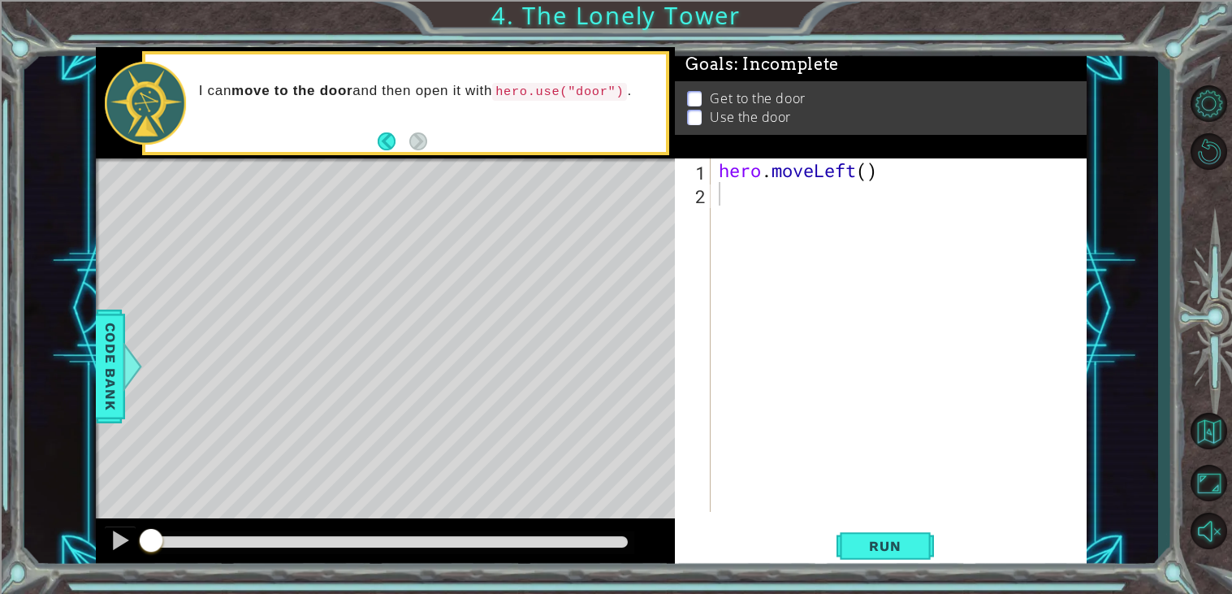
click at [770, 201] on div "hero . moveLeft ( )" at bounding box center [902, 358] width 375 height 400
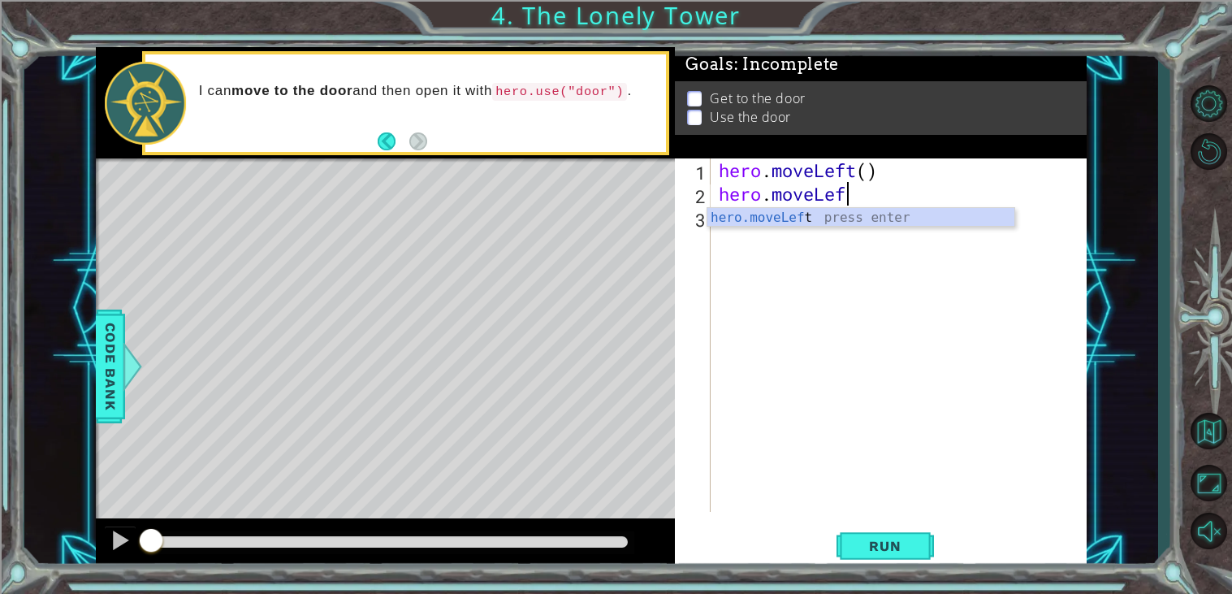
scroll to position [0, 5]
type textarea "hero.moveLeft()"
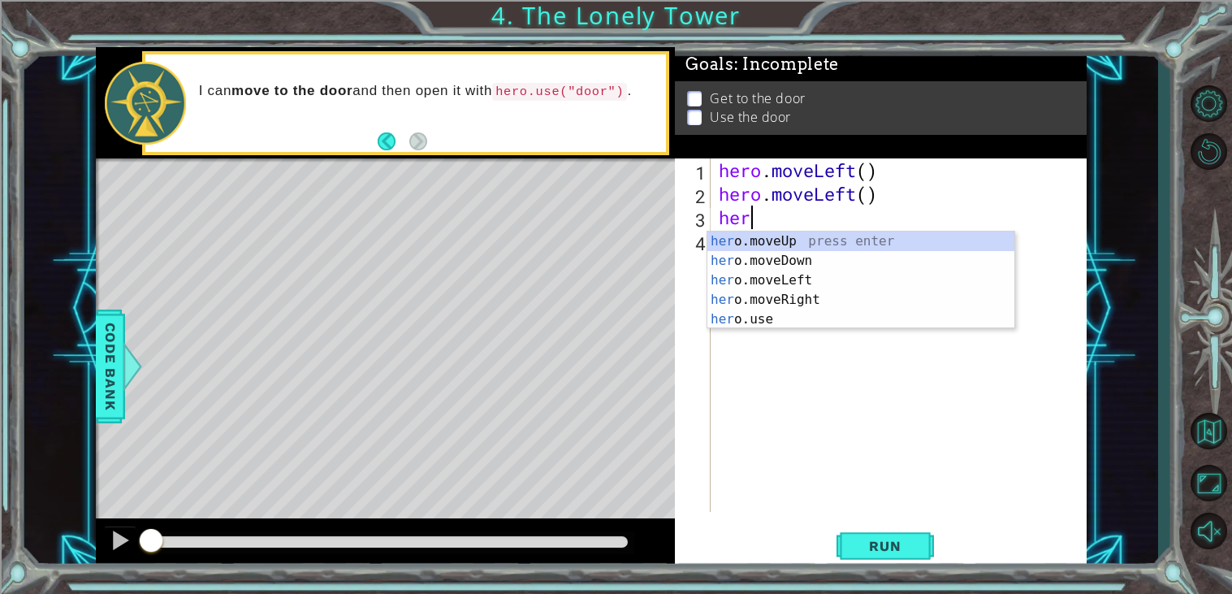
scroll to position [0, 1]
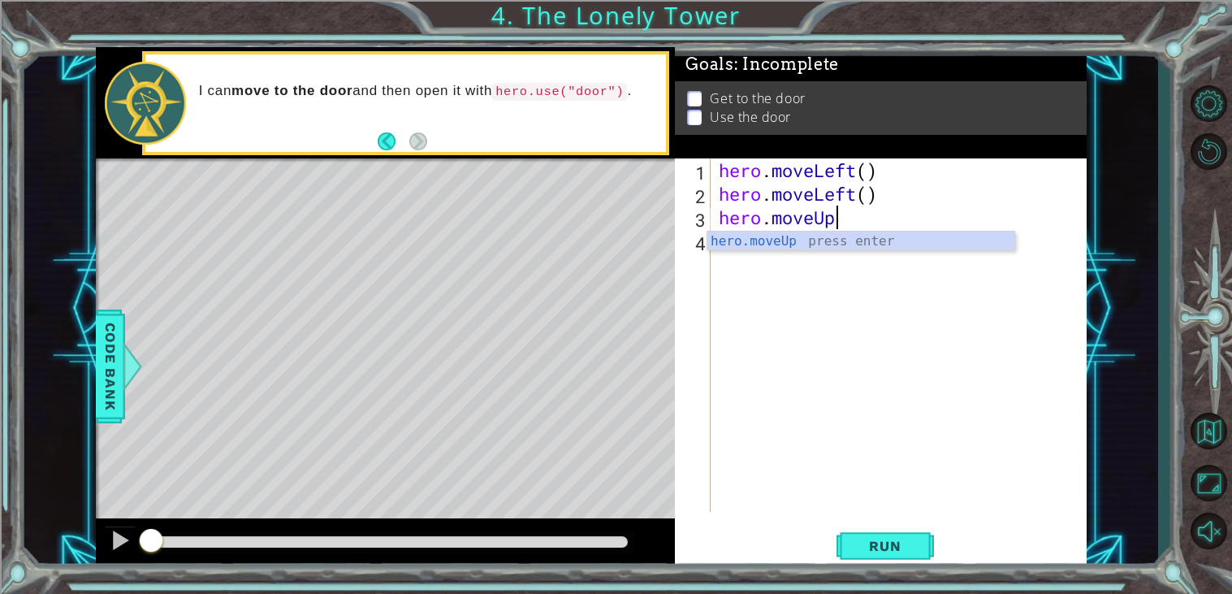
type textarea "hero.moveUp()"
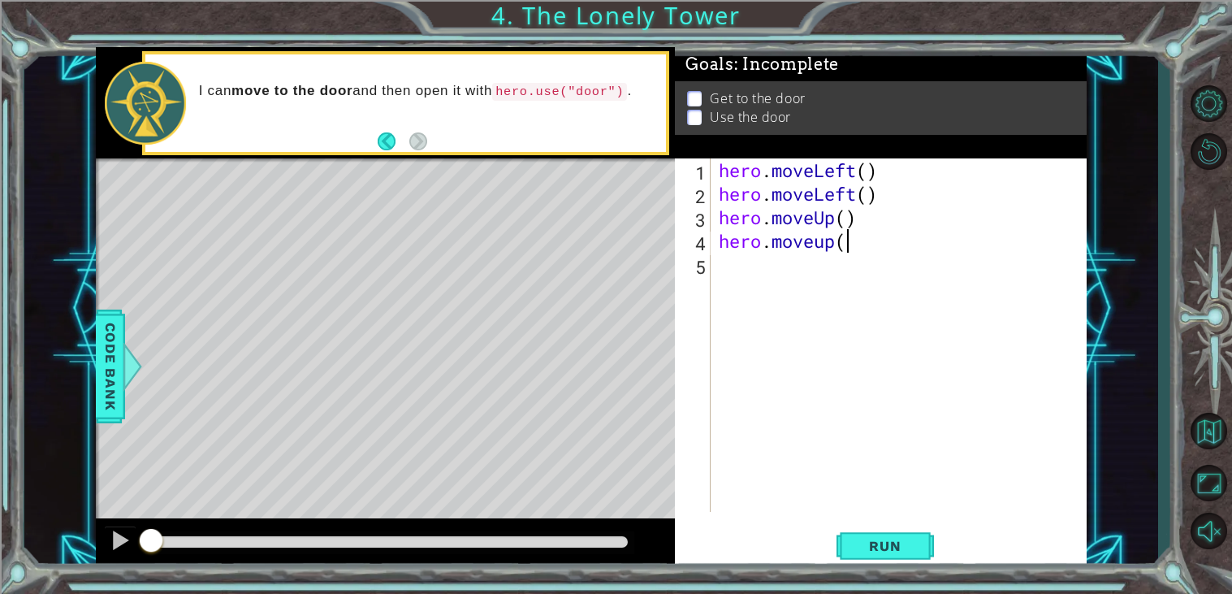
scroll to position [0, 5]
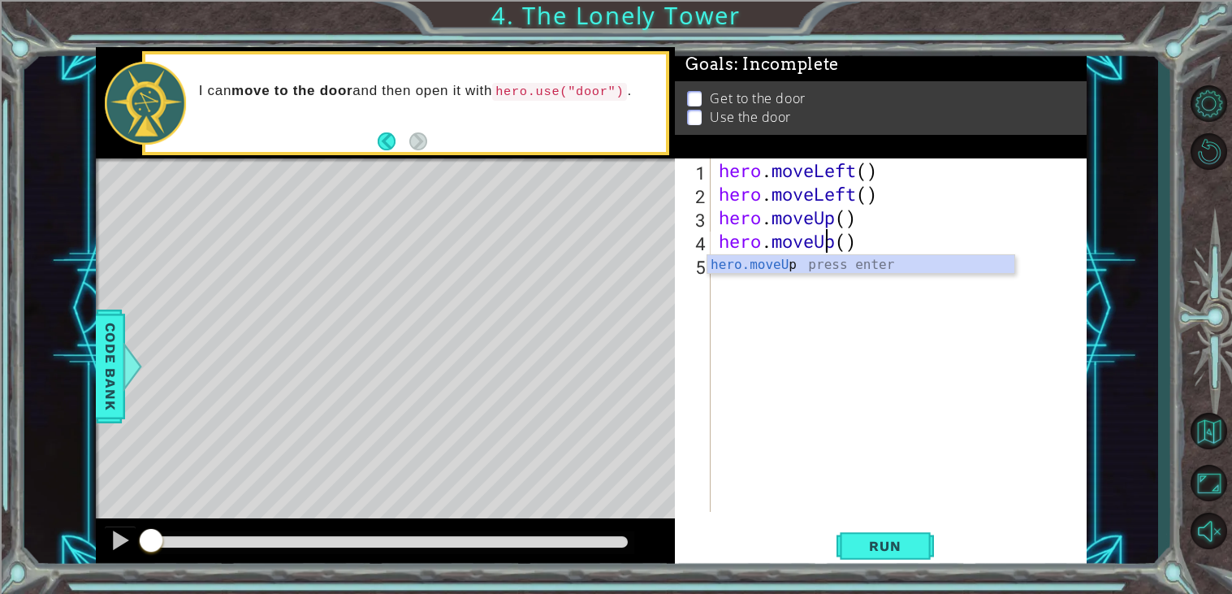
type textarea "hero.moveUp()"
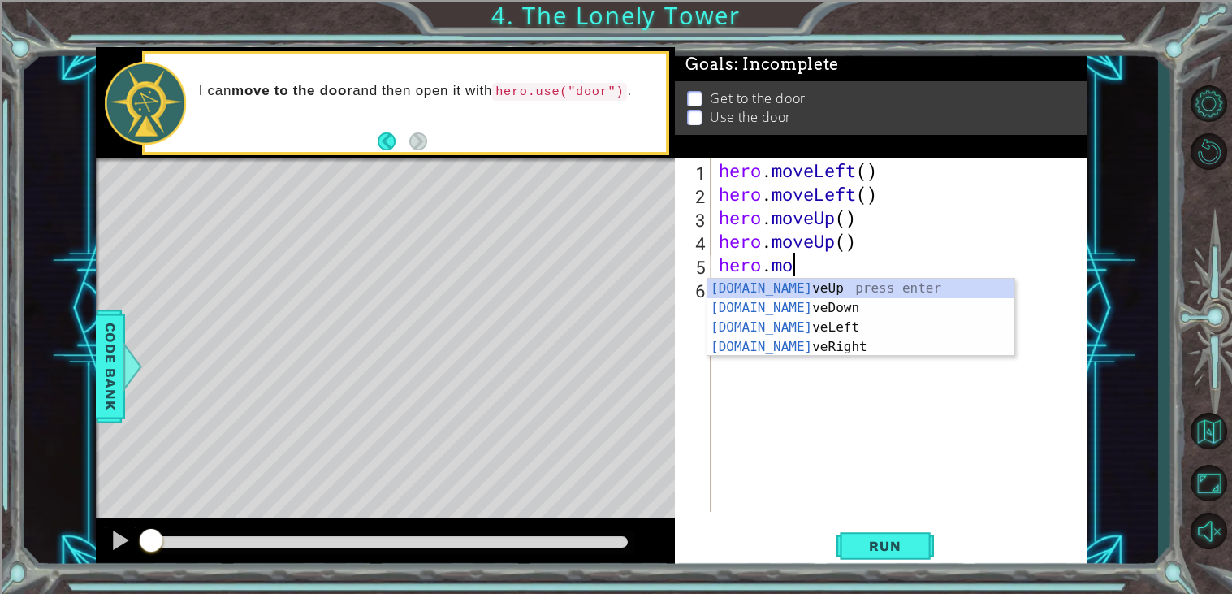
scroll to position [0, 2]
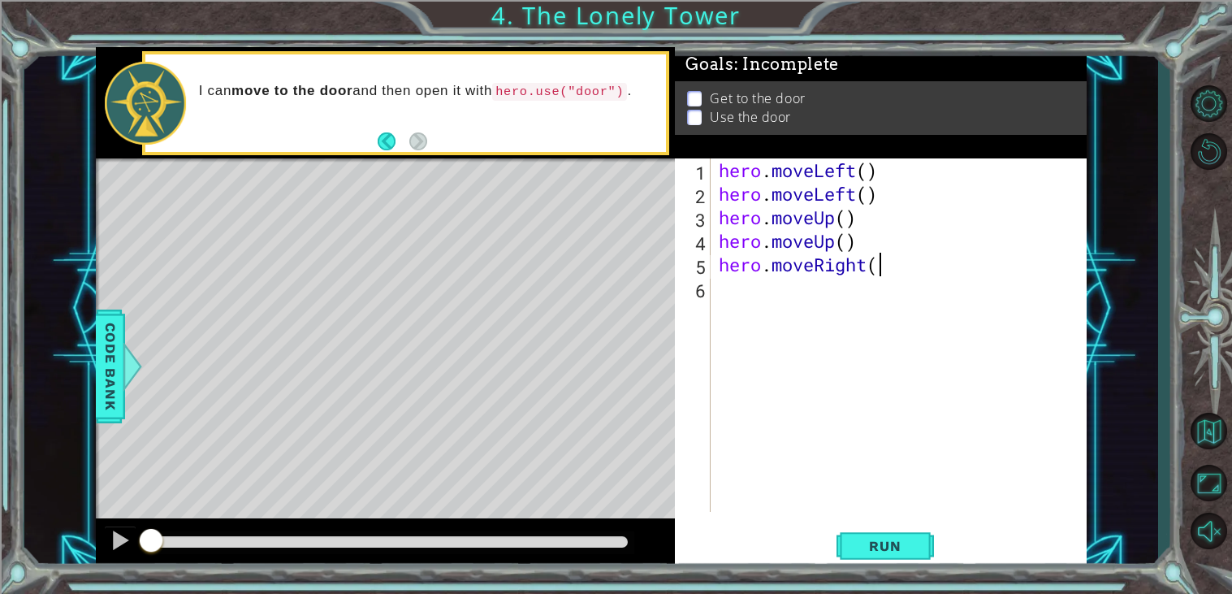
type textarea "hero.moveRight()"
type textarea "H"
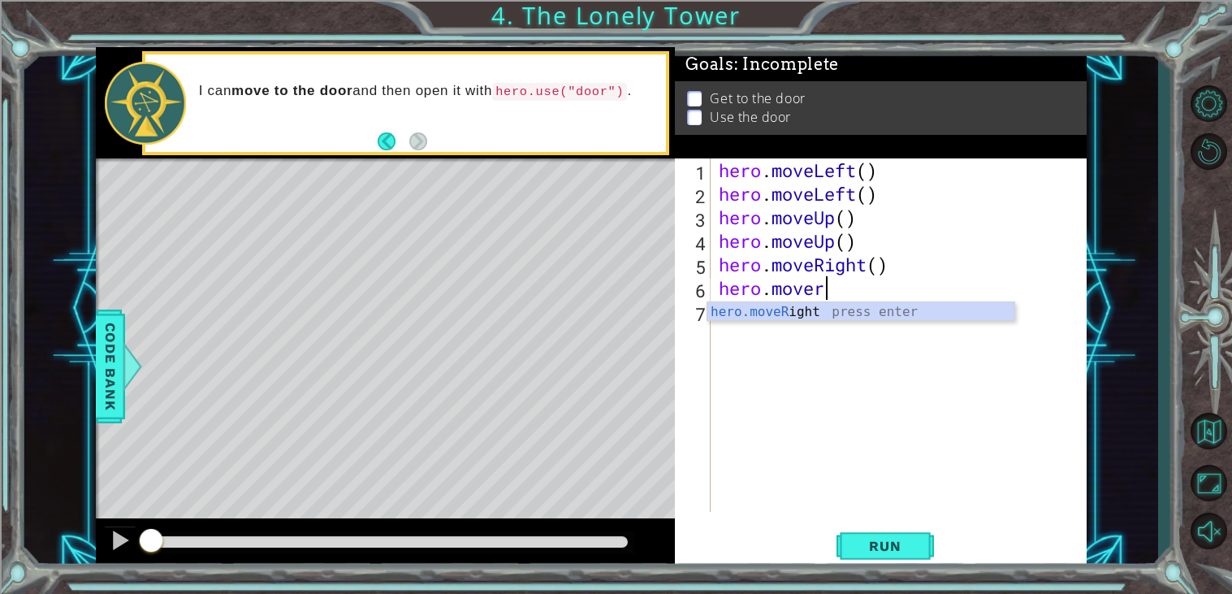
scroll to position [0, 3]
type textarea "hero.moveRight()"
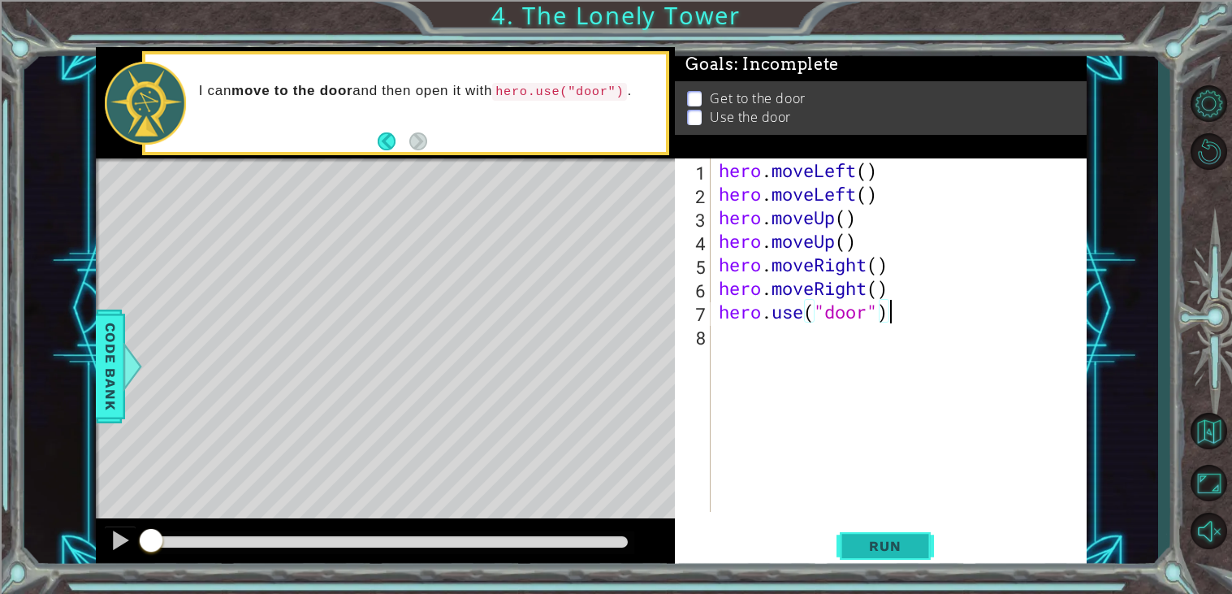
type textarea "hero.use("door")"
click at [897, 557] on button "Run" at bounding box center [884, 545] width 97 height 41
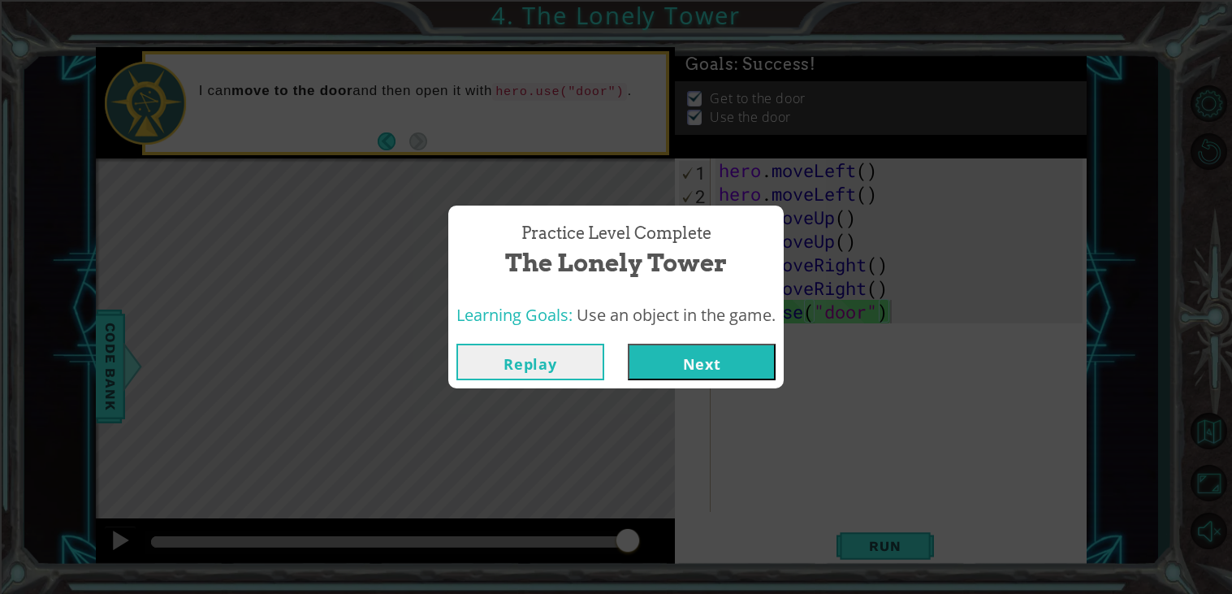
click at [681, 357] on button "Next" at bounding box center [702, 362] width 148 height 37
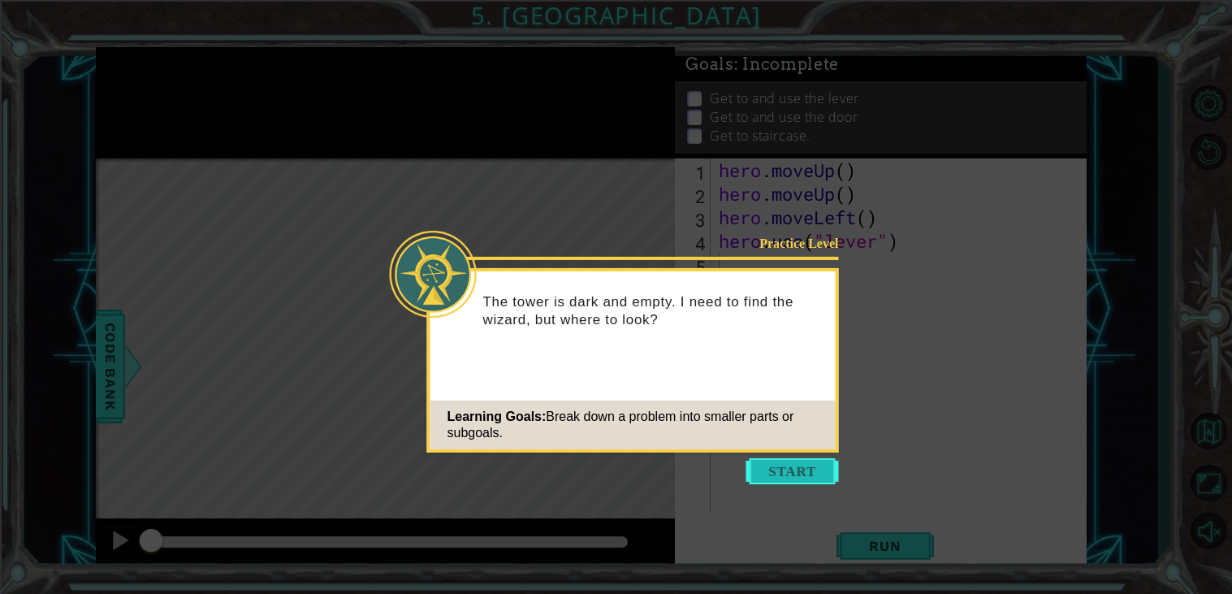
click at [776, 471] on button "Start" at bounding box center [792, 471] width 93 height 26
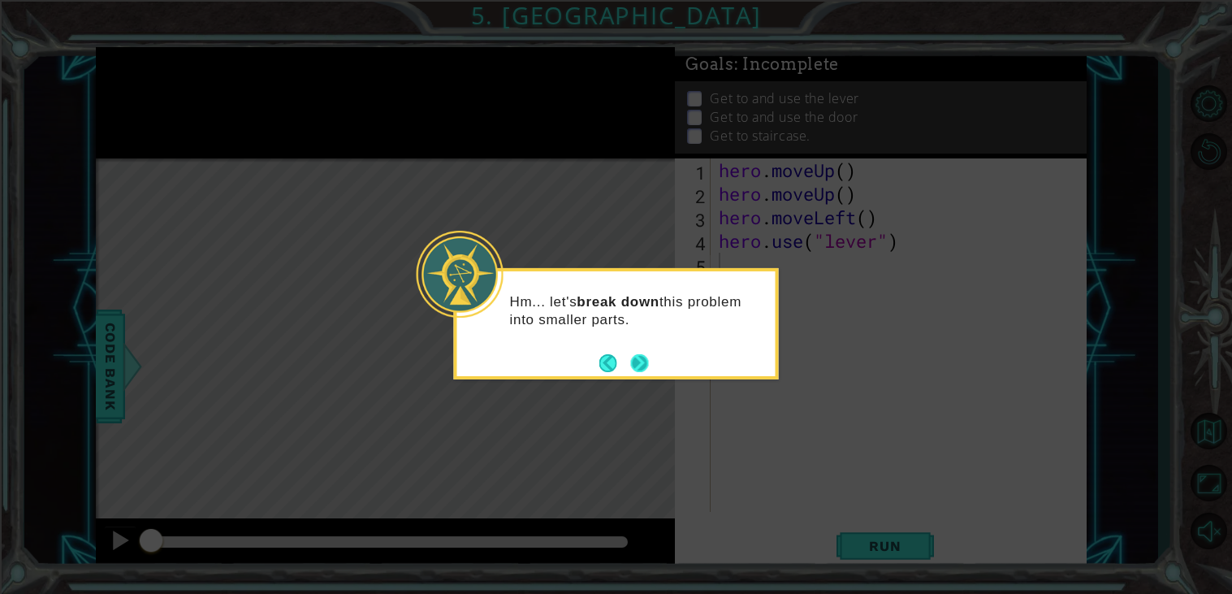
click at [639, 363] on button "Next" at bounding box center [639, 362] width 19 height 19
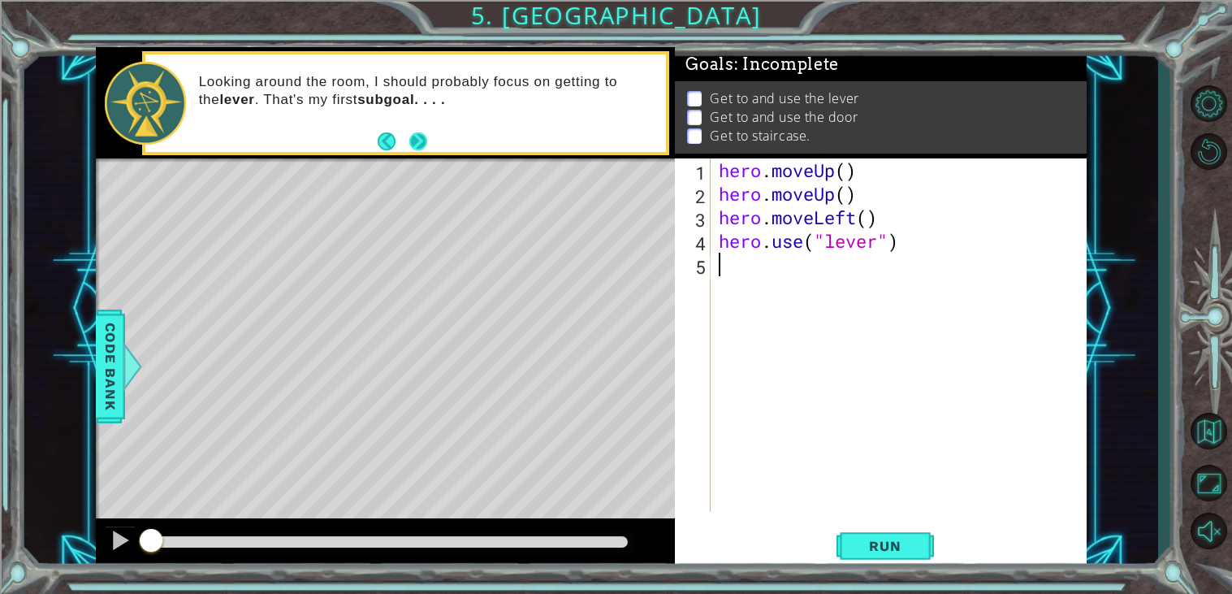
click at [424, 147] on button "Next" at bounding box center [417, 141] width 18 height 18
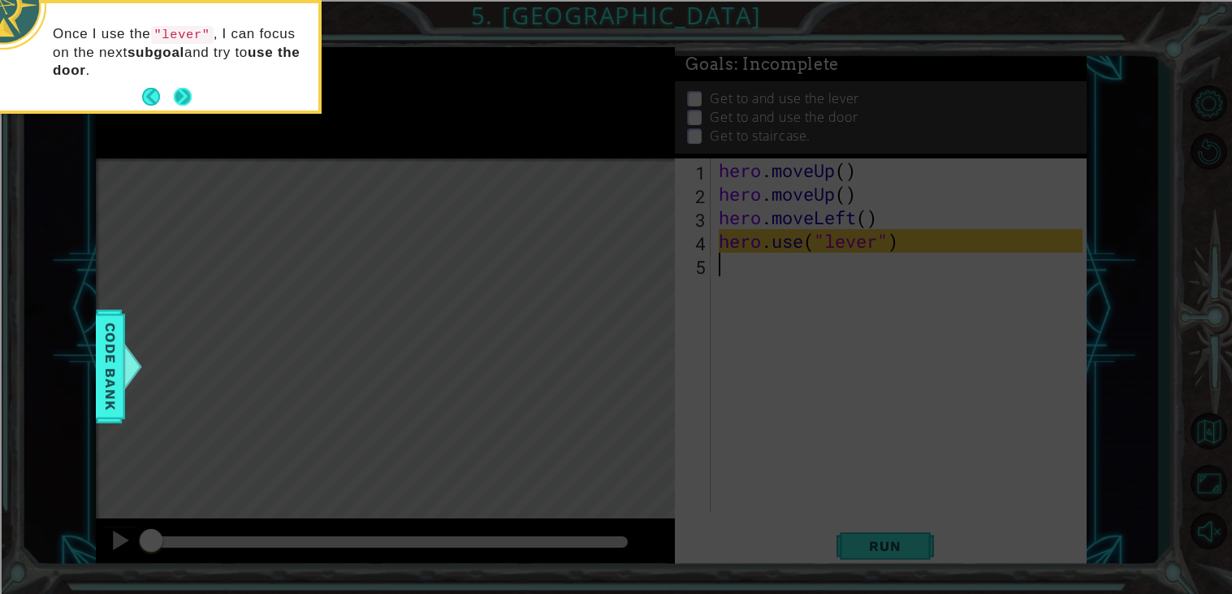
click at [182, 89] on button "Next" at bounding box center [183, 97] width 18 height 18
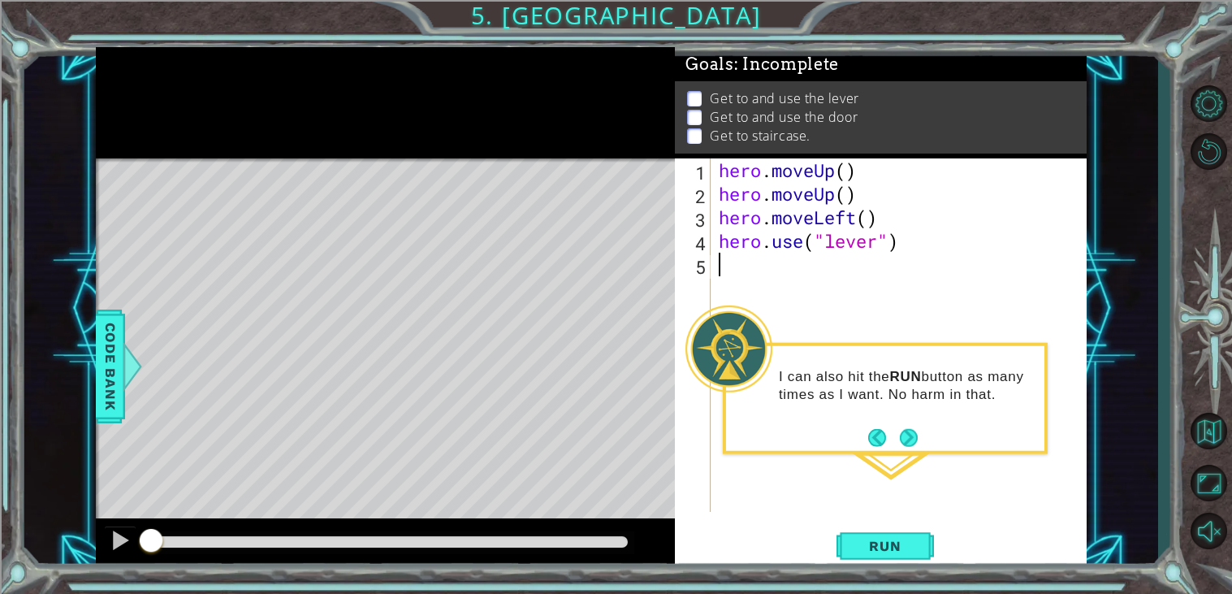
click at [783, 273] on div "hero . moveUp ( ) hero . moveUp ( ) hero . moveLeft ( ) hero . use ( "lever" )" at bounding box center [902, 358] width 375 height 400
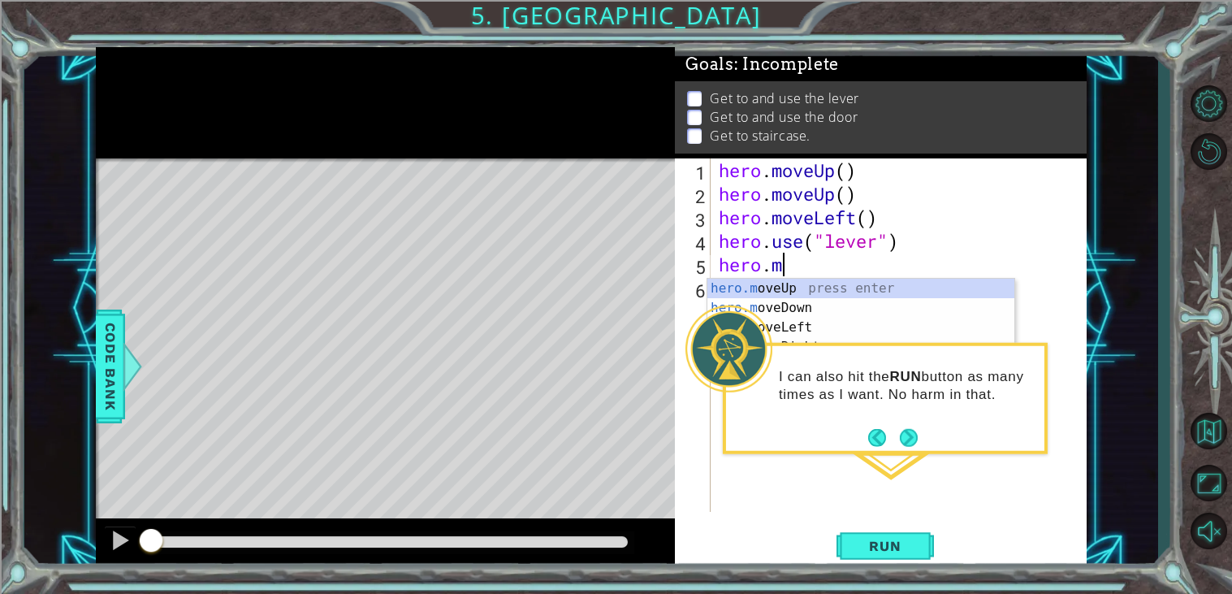
scroll to position [0, 2]
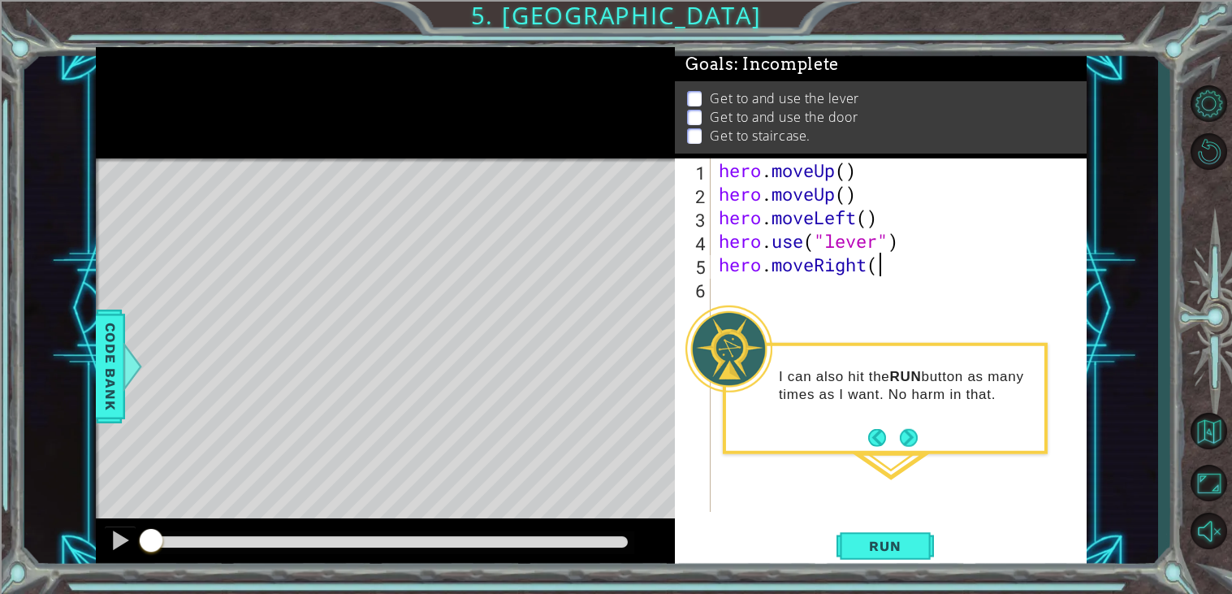
type textarea "hero.moveRight()"
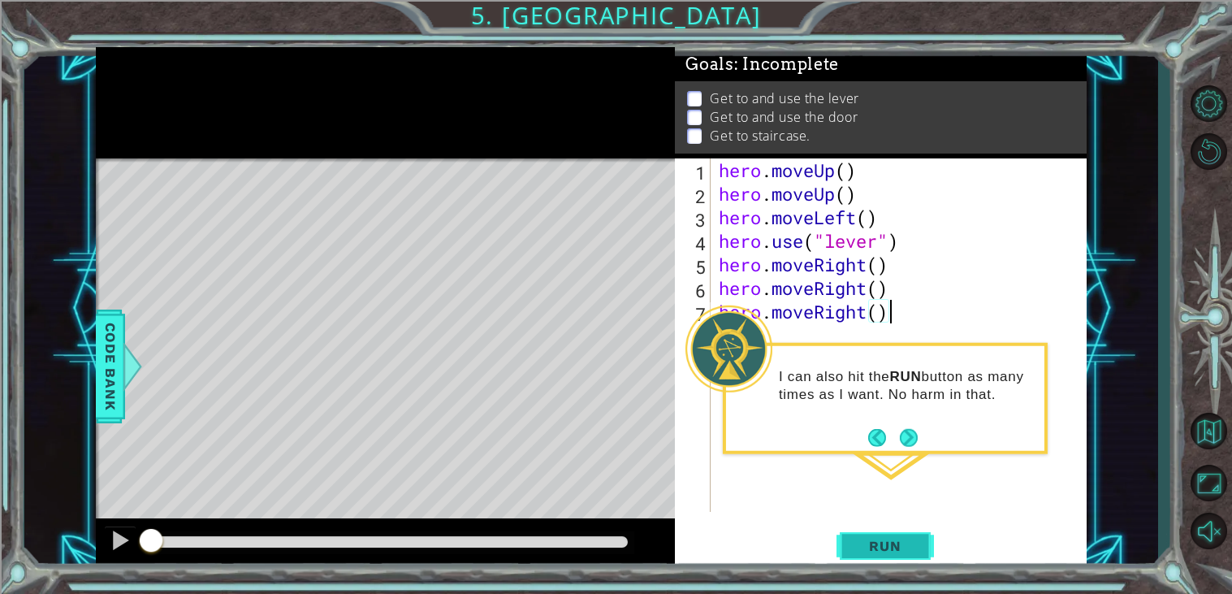
type textarea "hero.moveRight()"
click at [875, 545] on span "Run" at bounding box center [885, 546] width 64 height 16
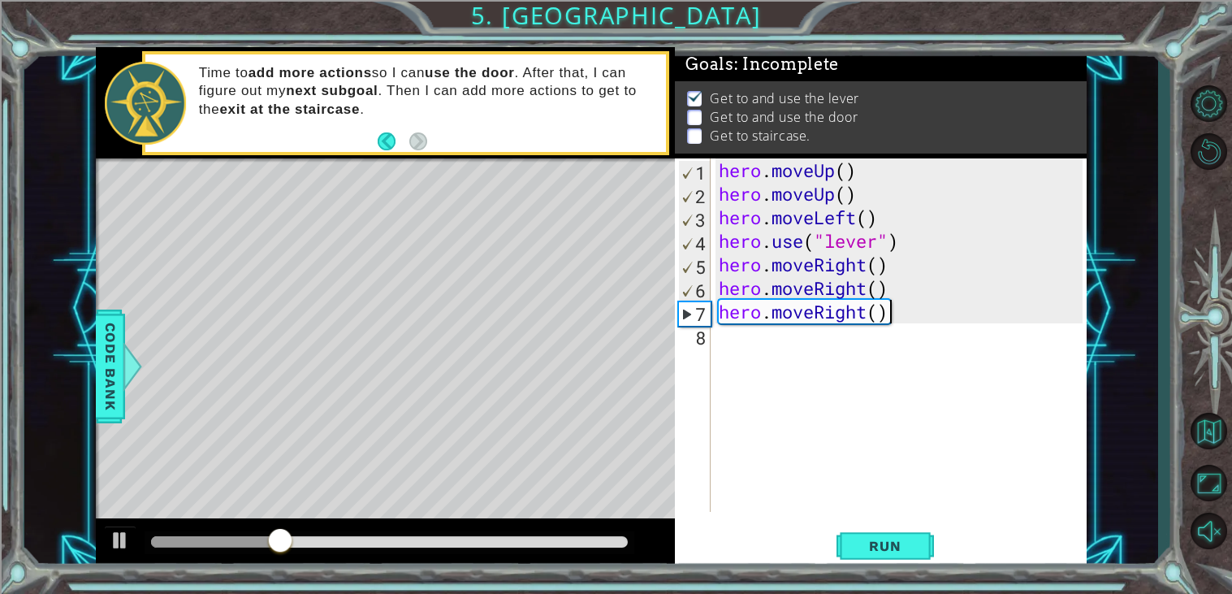
click at [816, 343] on div "hero . moveUp ( ) hero . moveUp ( ) hero . moveLeft ( ) hero . use ( "lever" ) …" at bounding box center [902, 358] width 375 height 400
type textarea "hero.use("door")"
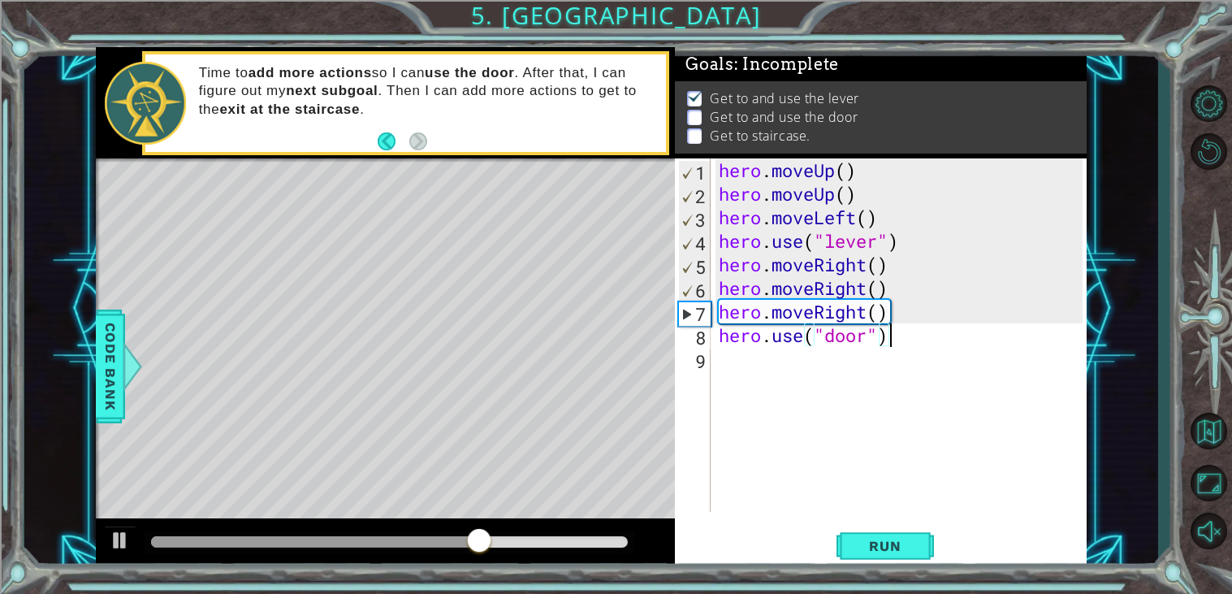
click at [825, 366] on div "hero . moveUp ( ) hero . moveUp ( ) hero . moveLeft ( ) hero . use ( "lever" ) …" at bounding box center [902, 358] width 375 height 400
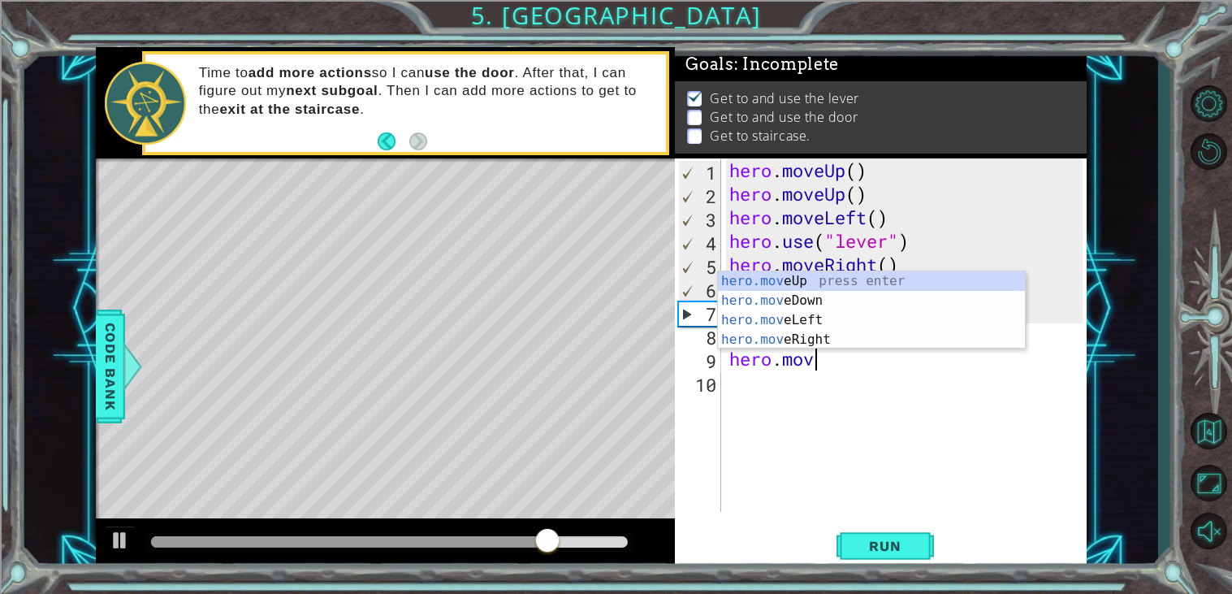
scroll to position [0, 2]
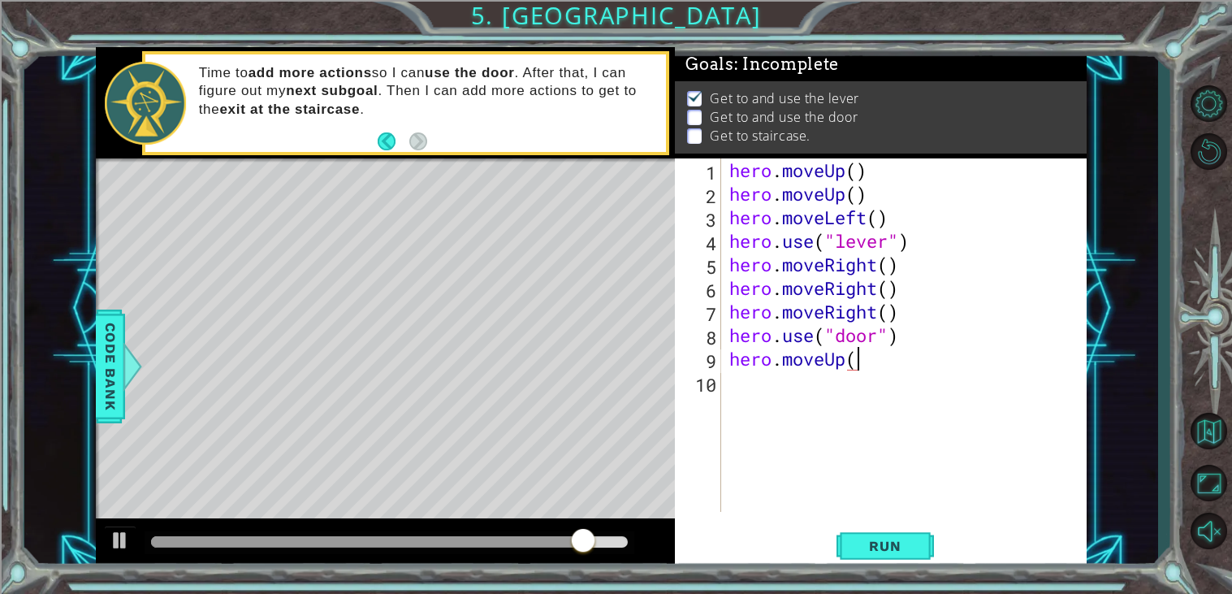
type textarea "hero.moveUp()"
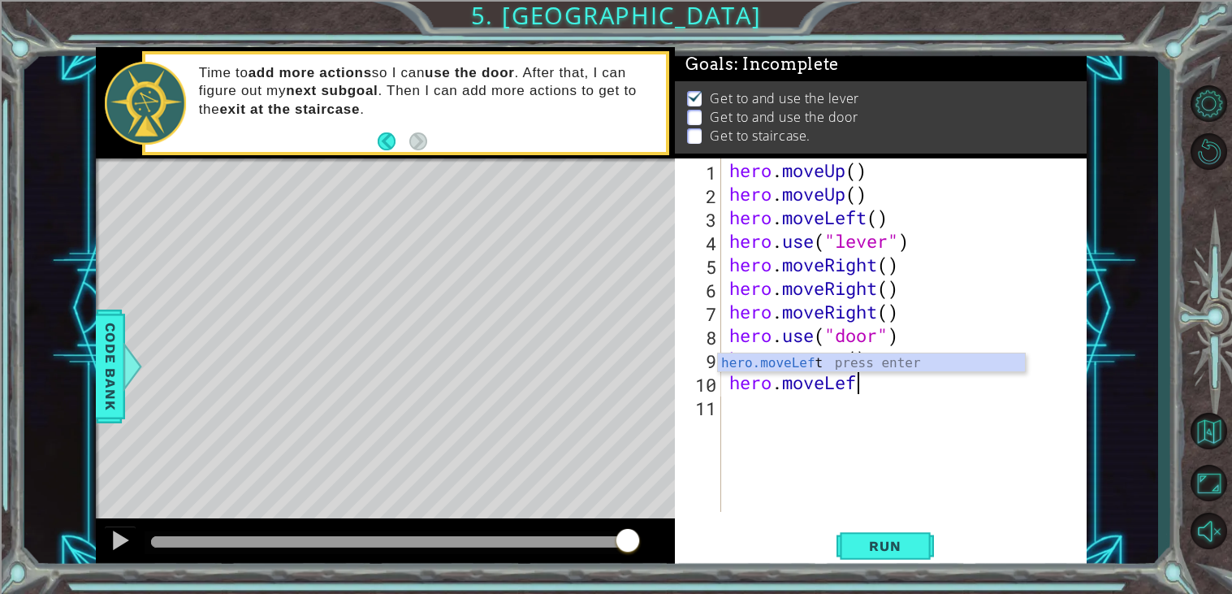
scroll to position [0, 5]
type textarea "hero.moveLeft()"
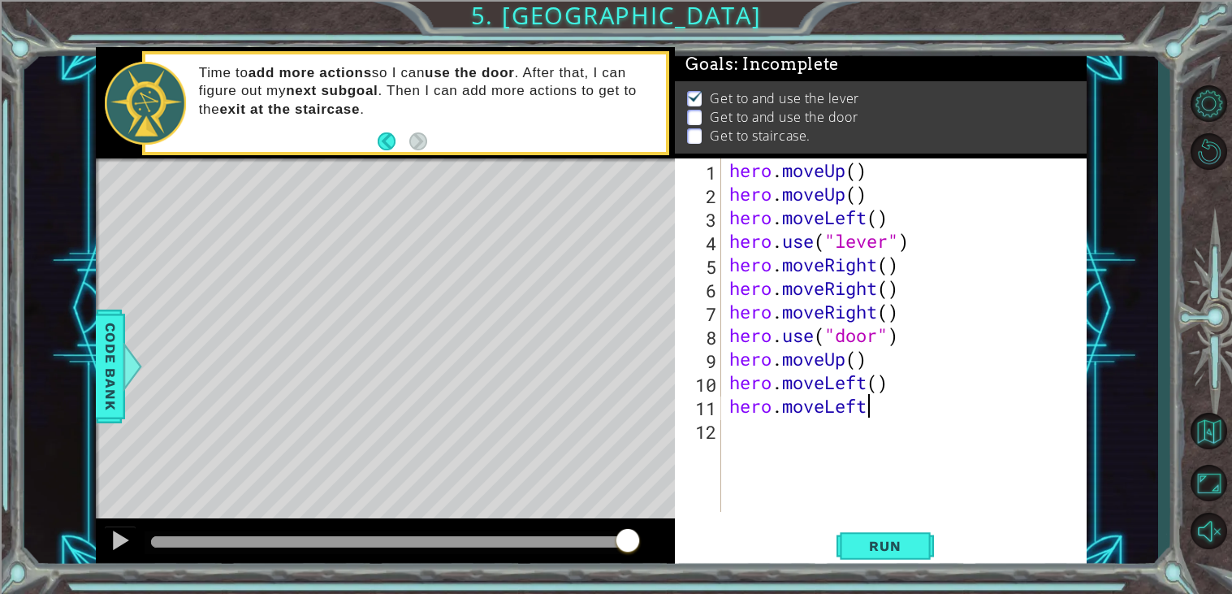
type textarea "hero.moveLeft()"
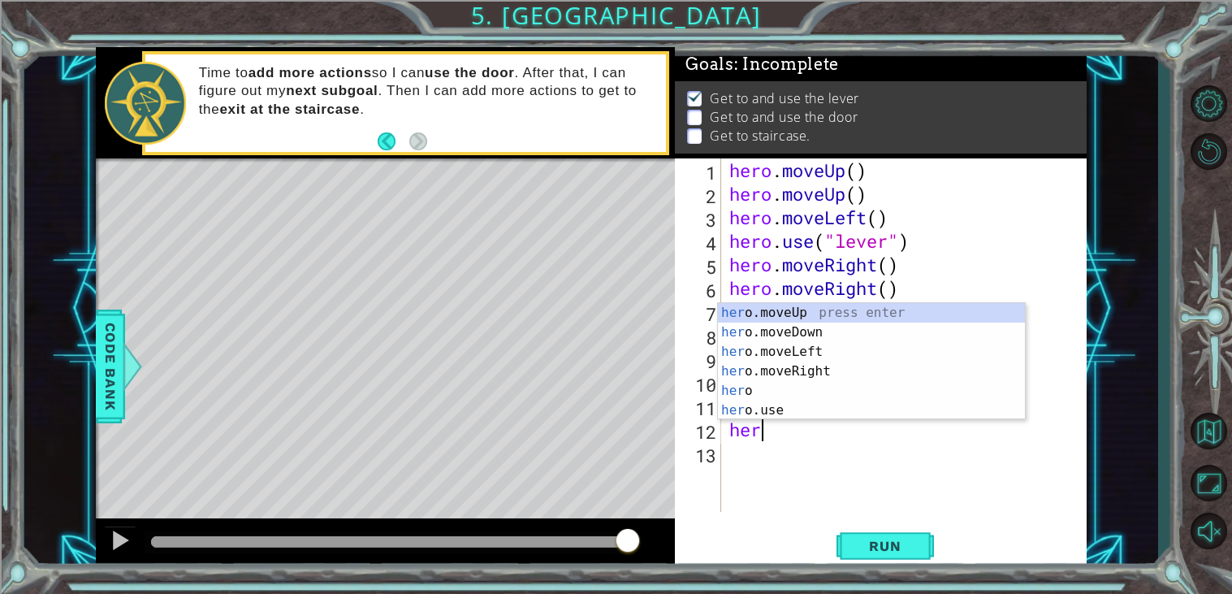
scroll to position [0, 1]
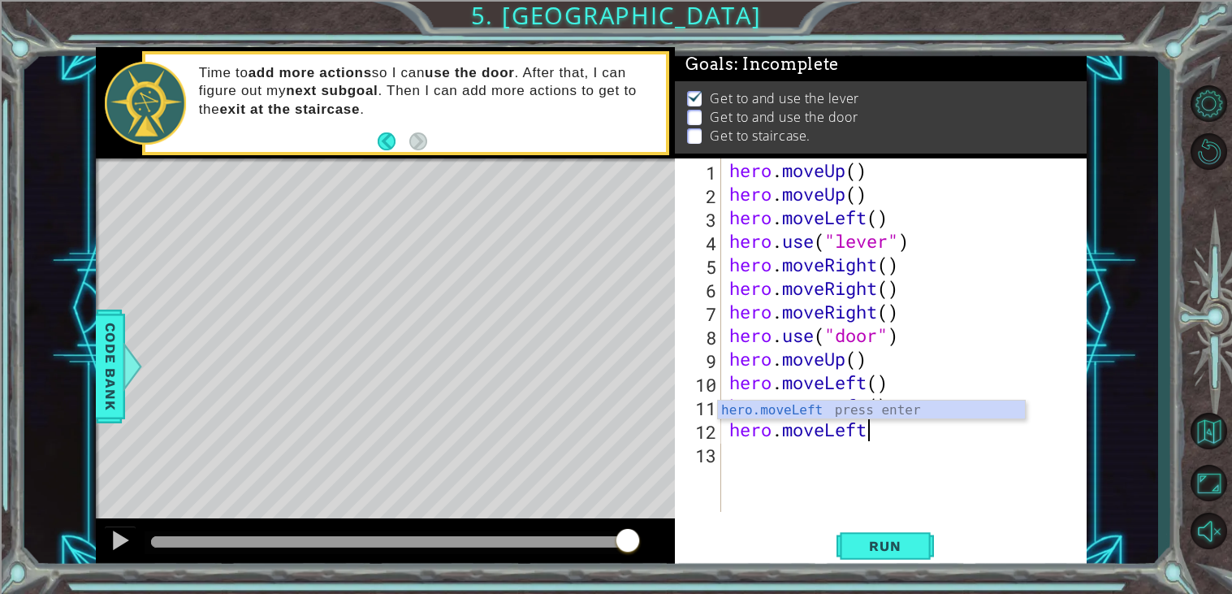
type textarea "hero.moveLeft()"
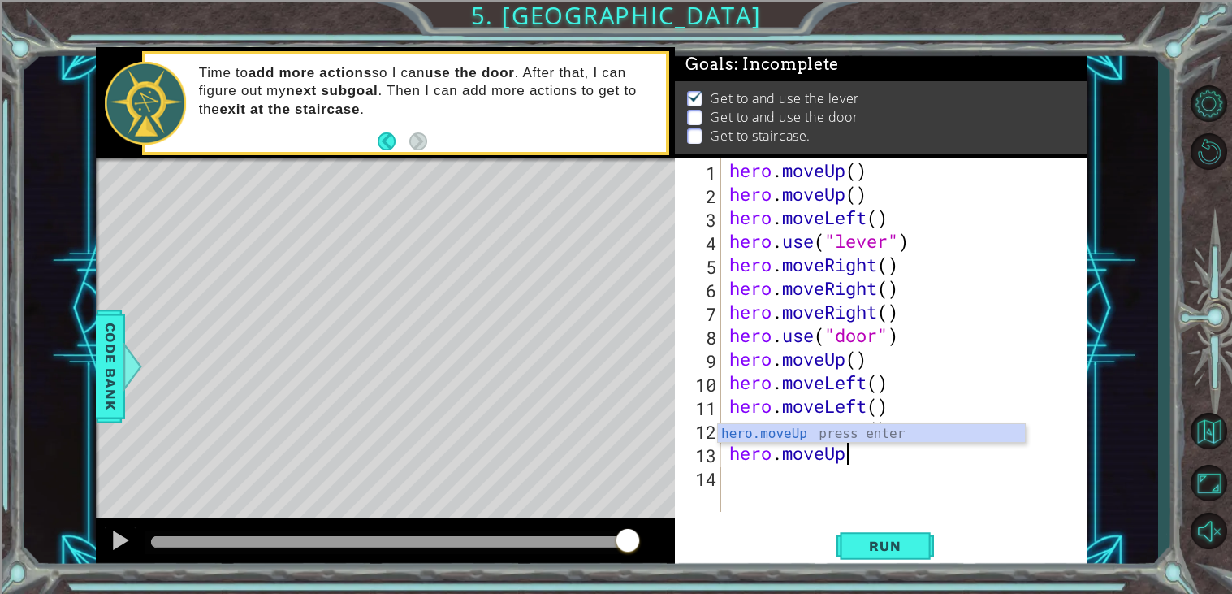
scroll to position [0, 4]
type textarea "hero.moveUp()"
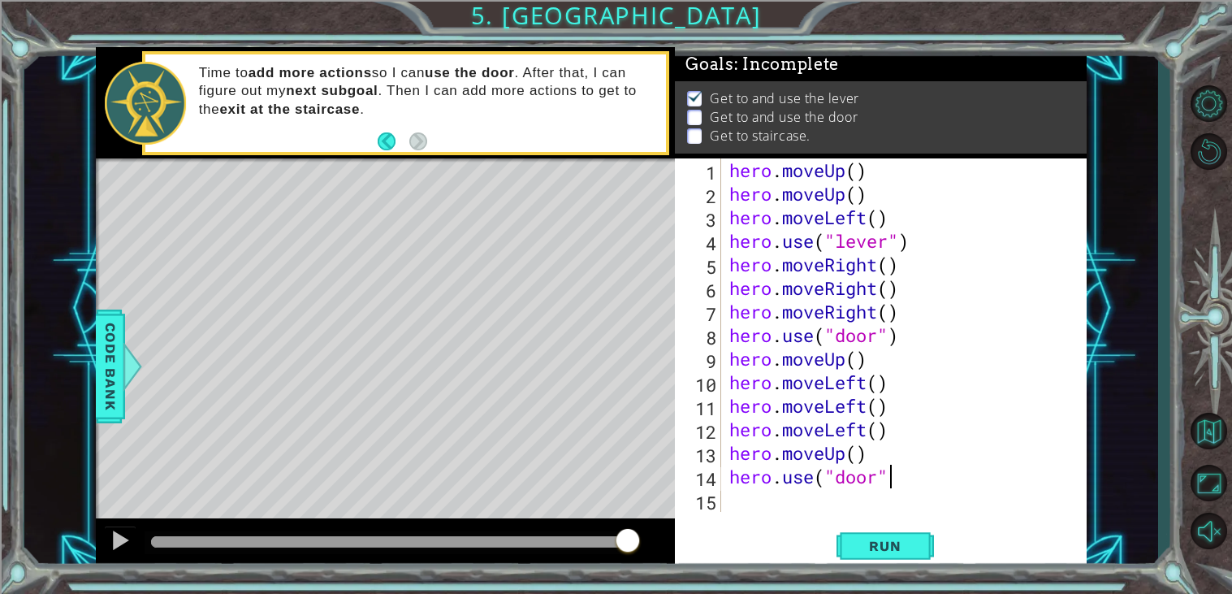
scroll to position [0, 6]
click at [908, 542] on span "Run" at bounding box center [885, 546] width 64 height 16
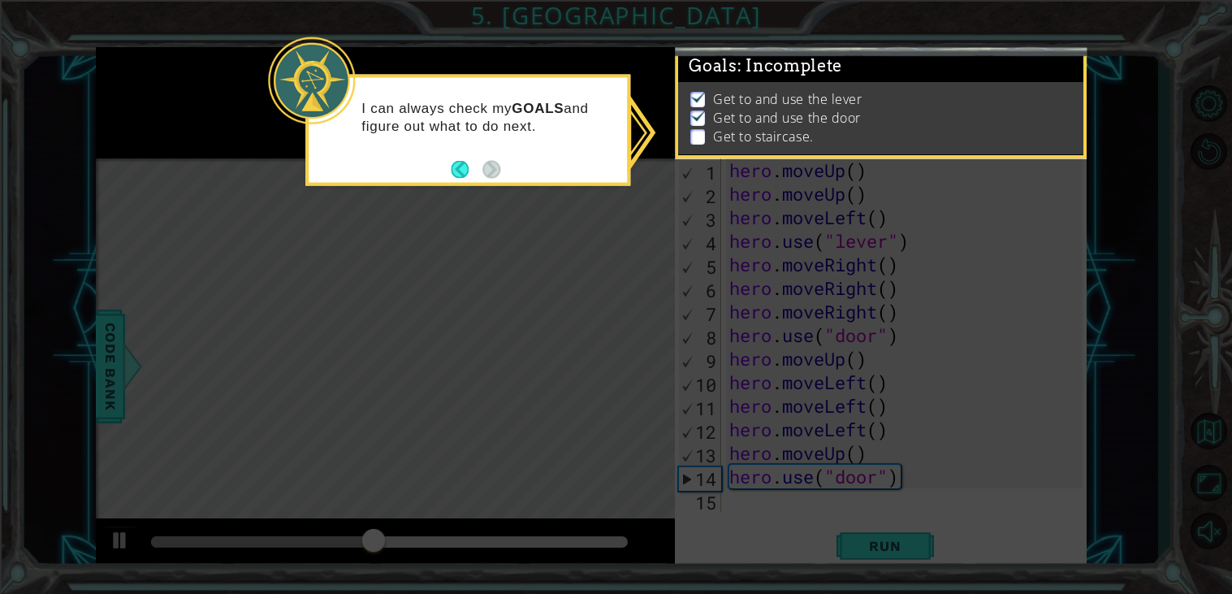
click at [840, 487] on icon at bounding box center [616, 297] width 1232 height 594
click at [564, 216] on icon at bounding box center [616, 297] width 1232 height 594
click at [459, 171] on button "Back" at bounding box center [467, 169] width 32 height 18
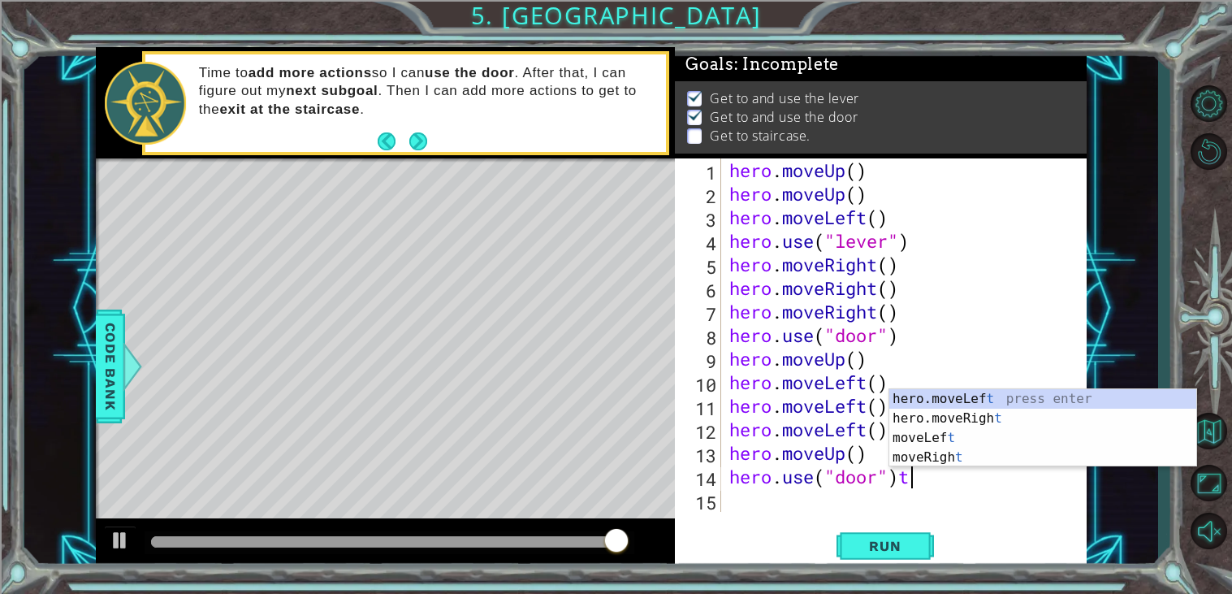
type textarea "hero.use("door")"
